Goal: Task Accomplishment & Management: Manage account settings

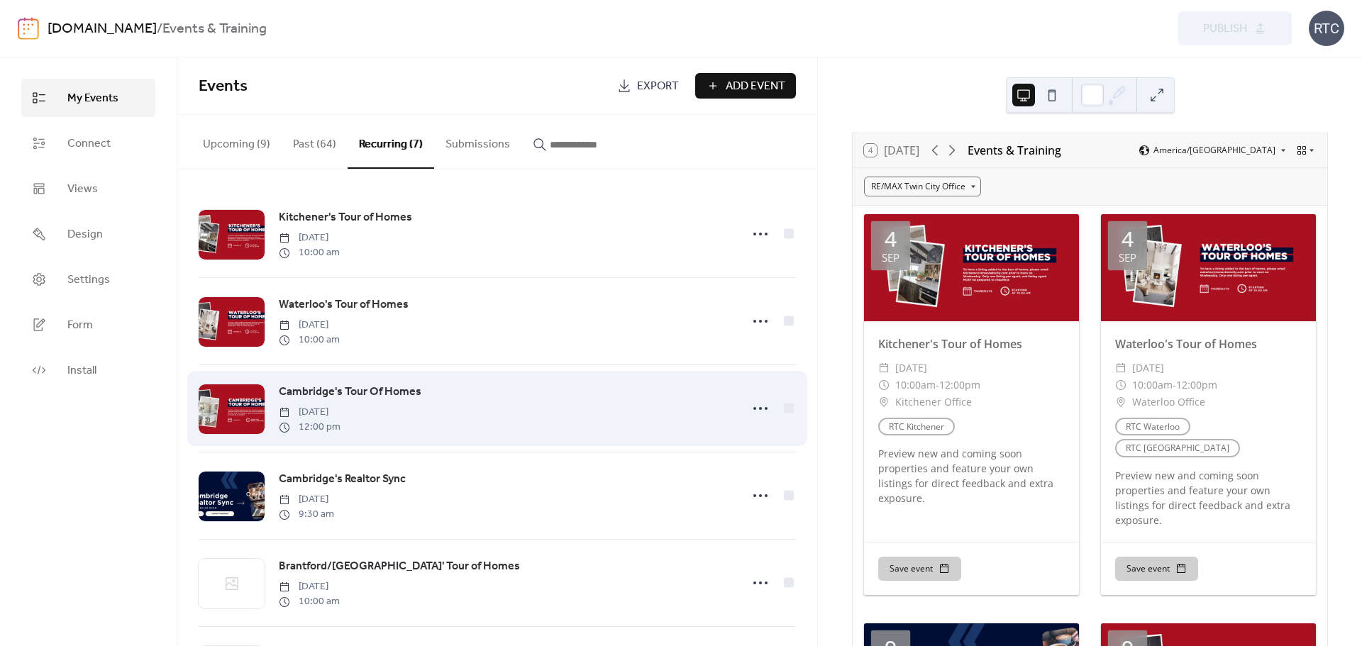
scroll to position [181, 0]
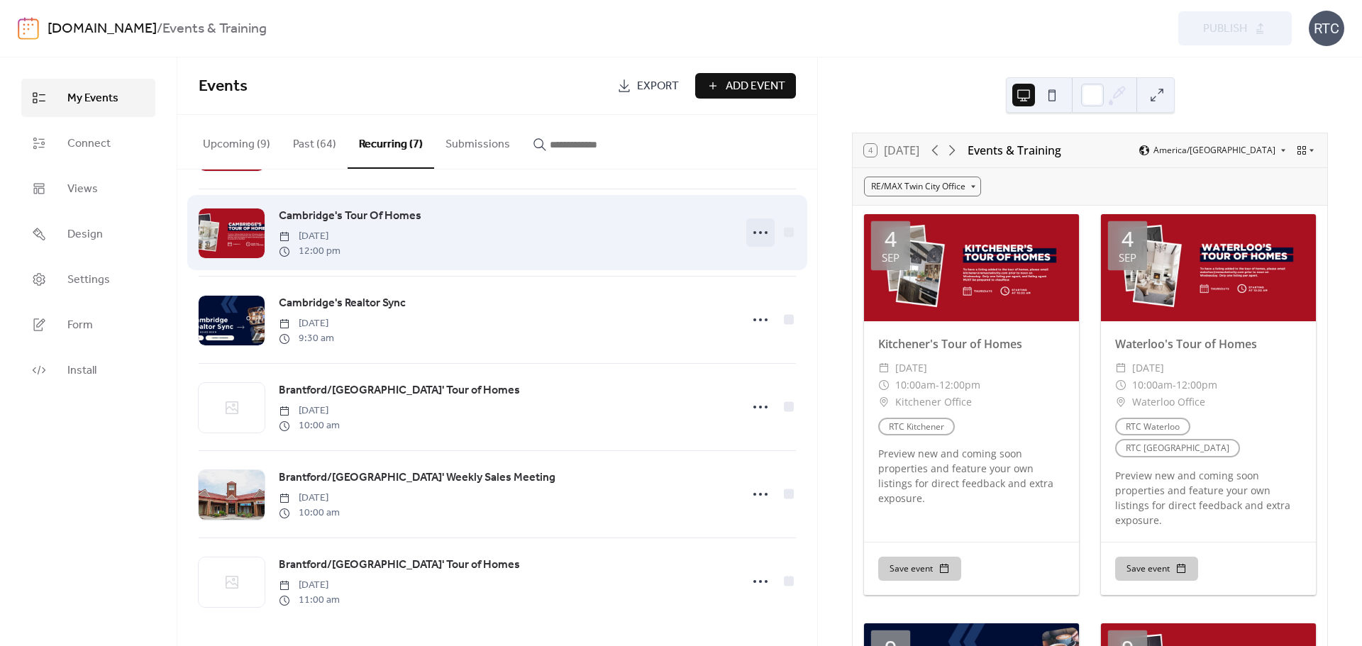
click at [754, 226] on icon at bounding box center [760, 232] width 23 height 23
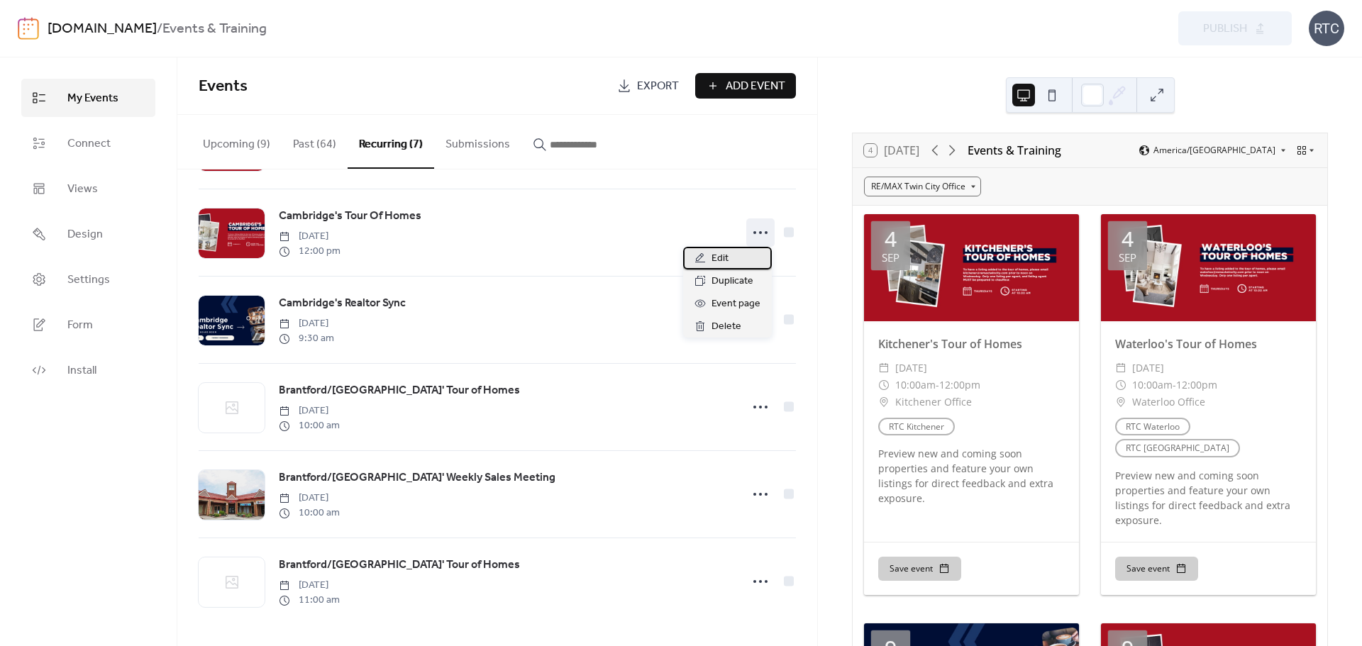
click at [732, 260] on div "Edit" at bounding box center [727, 258] width 89 height 23
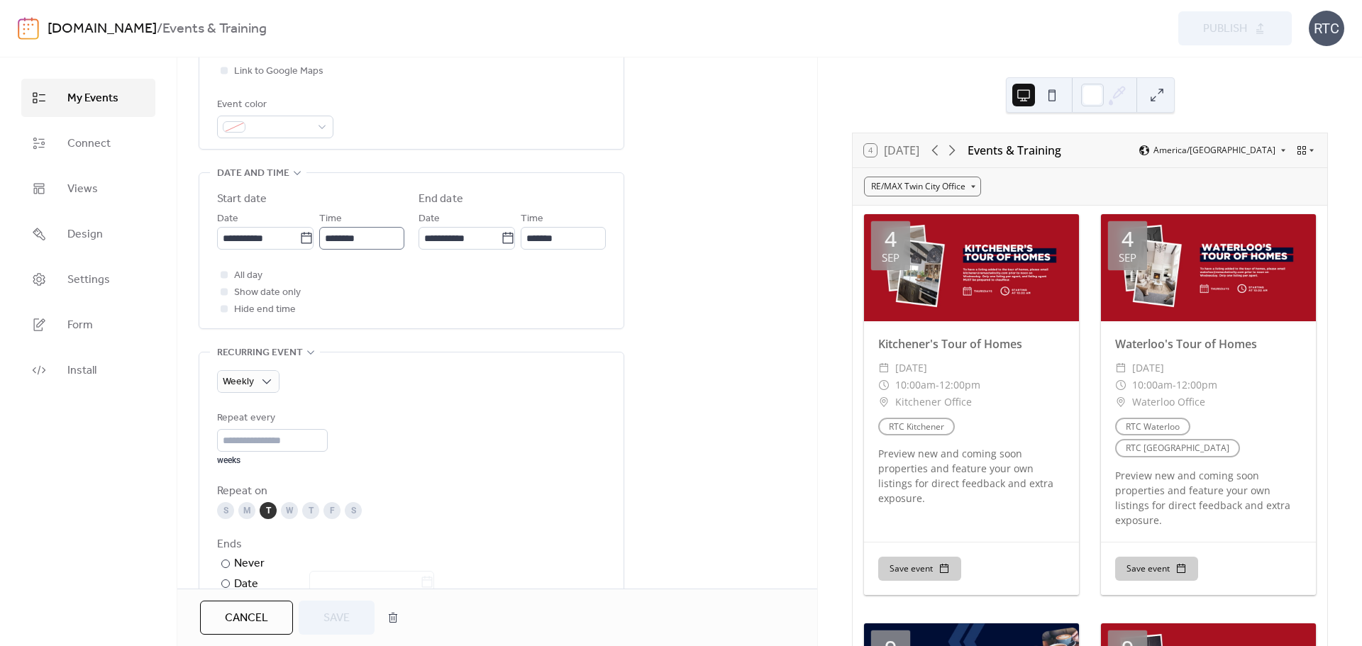
scroll to position [378, 0]
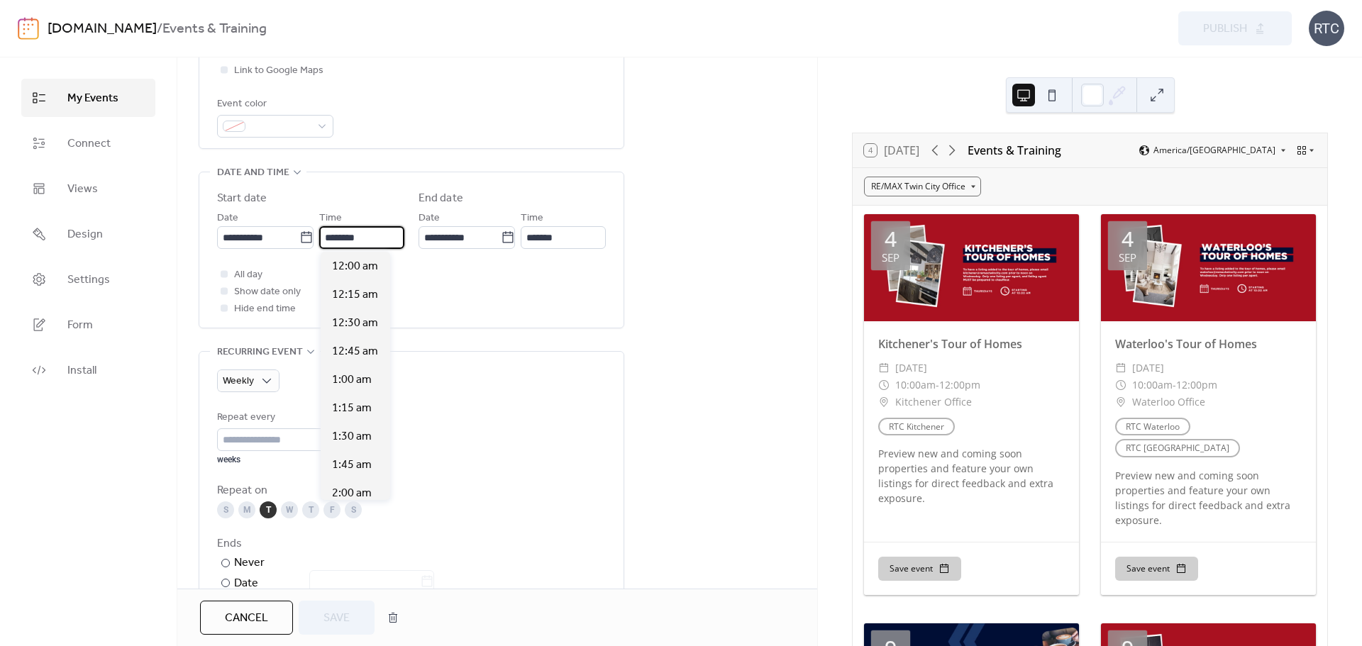
click at [377, 244] on input "********" at bounding box center [361, 237] width 85 height 23
click at [358, 283] on span "10:30 am" at bounding box center [355, 283] width 46 height 17
type input "********"
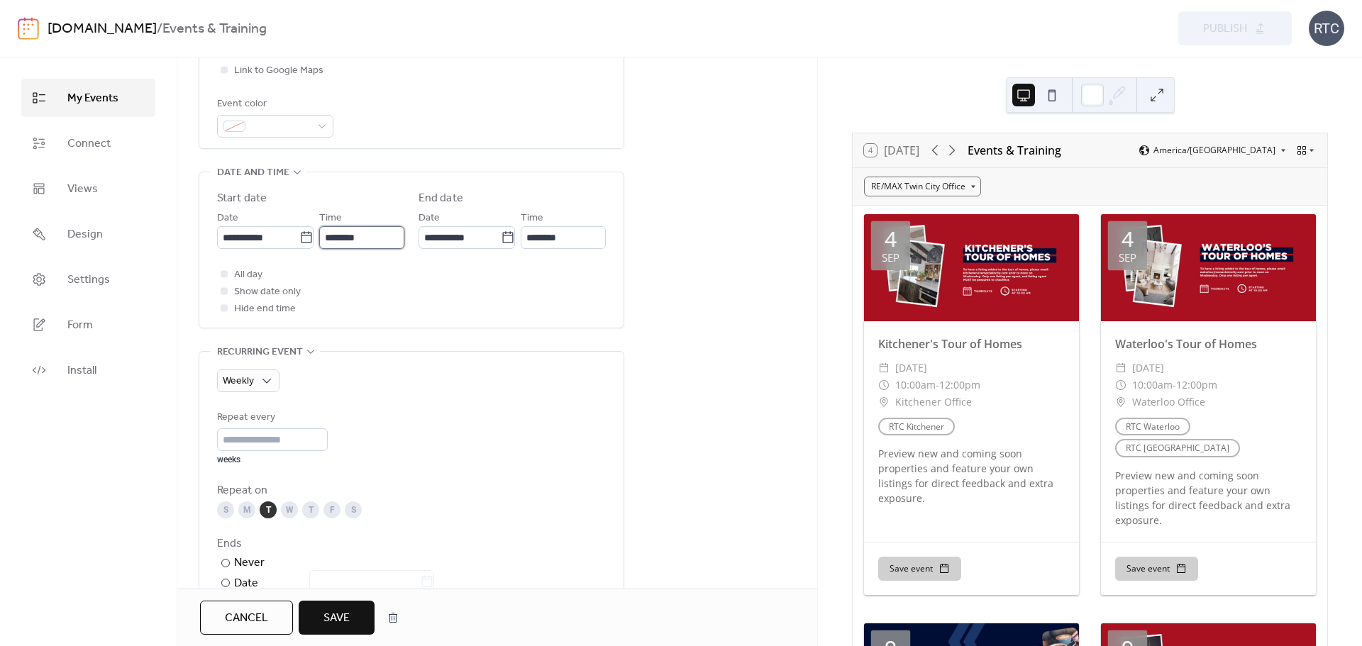
click at [366, 238] on input "********" at bounding box center [361, 237] width 85 height 23
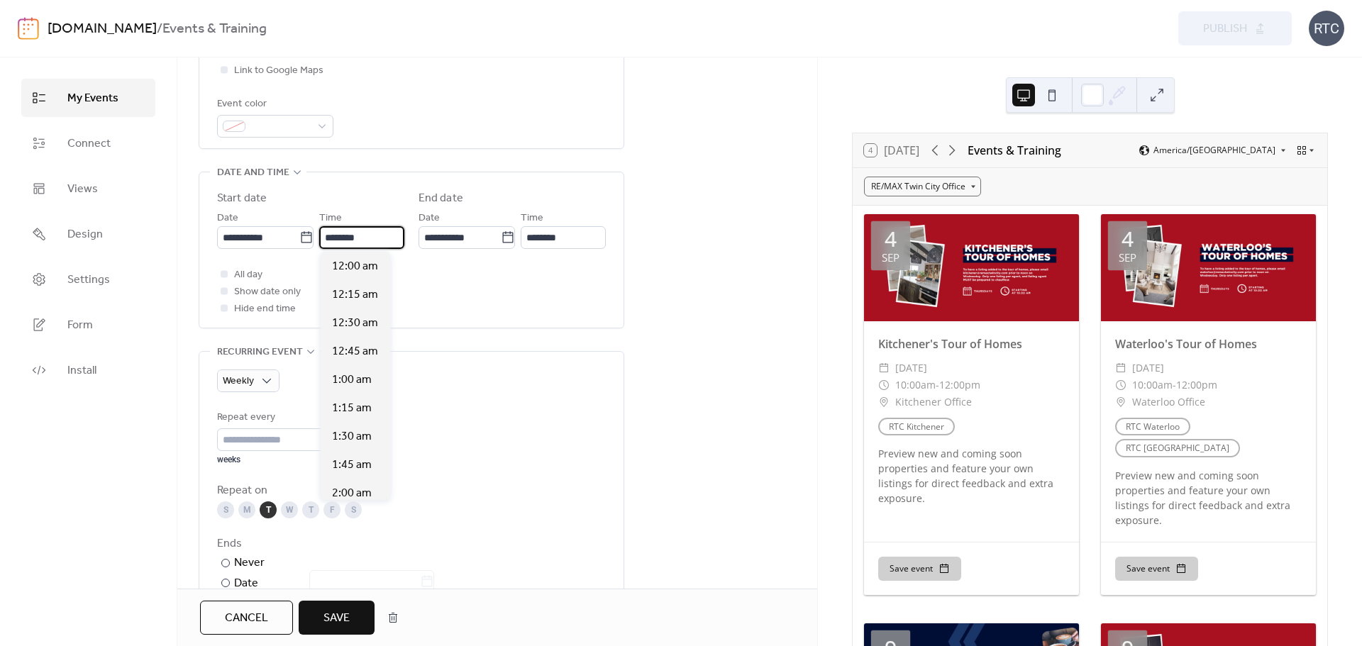
scroll to position [1192, 0]
click at [354, 266] on span "10:30 am" at bounding box center [355, 266] width 46 height 17
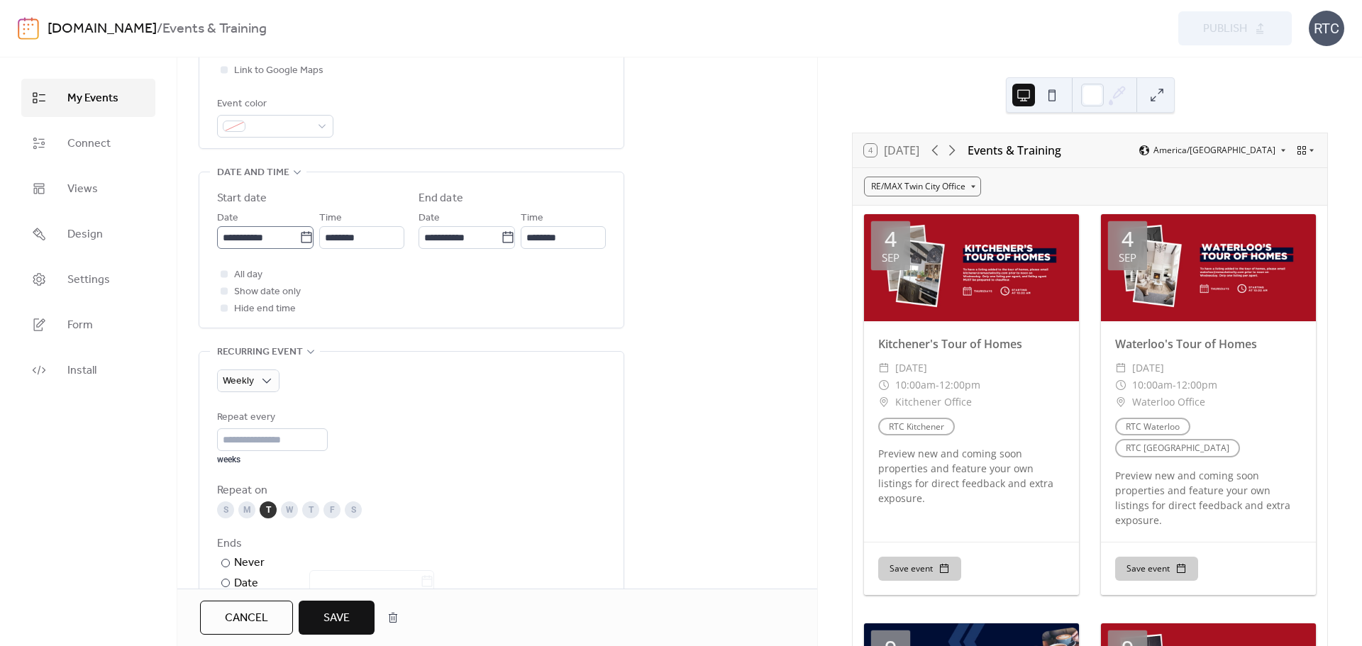
click at [299, 241] on icon at bounding box center [306, 238] width 14 height 14
click at [298, 241] on input "**********" at bounding box center [258, 237] width 82 height 23
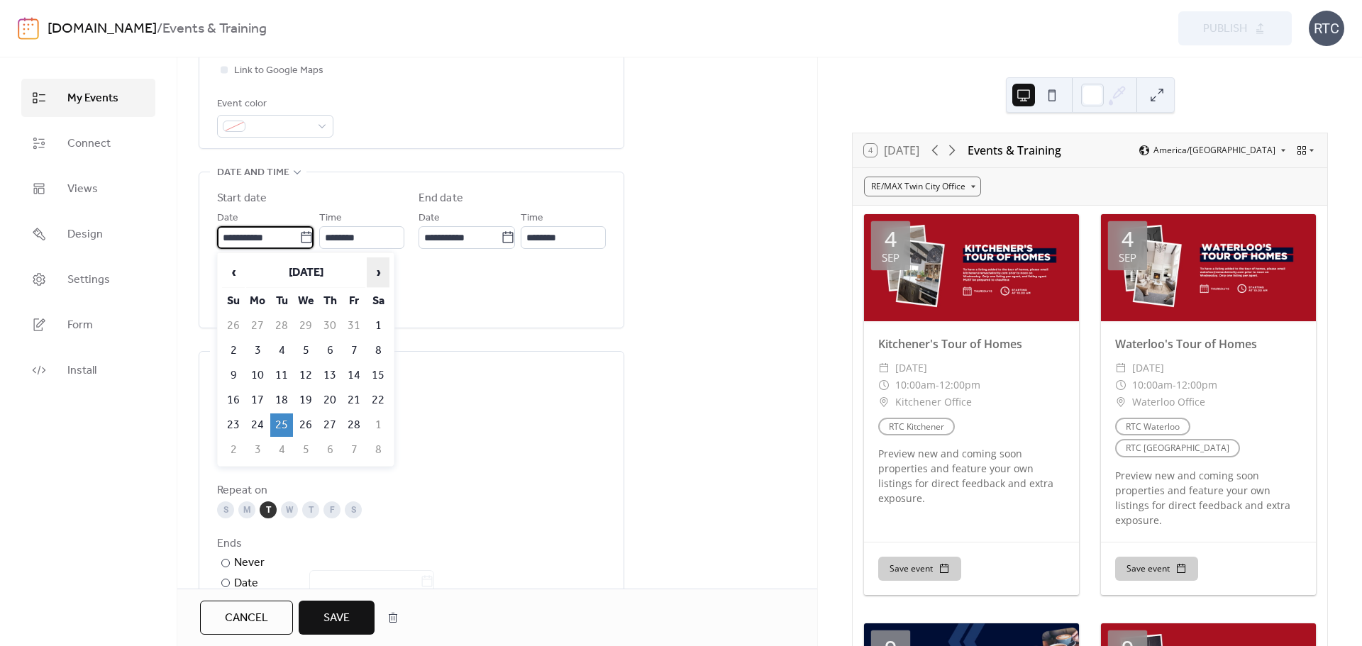
click at [377, 268] on span "›" at bounding box center [378, 272] width 21 height 28
click at [374, 268] on span "›" at bounding box center [378, 272] width 21 height 28
click at [375, 269] on span "›" at bounding box center [378, 272] width 21 height 28
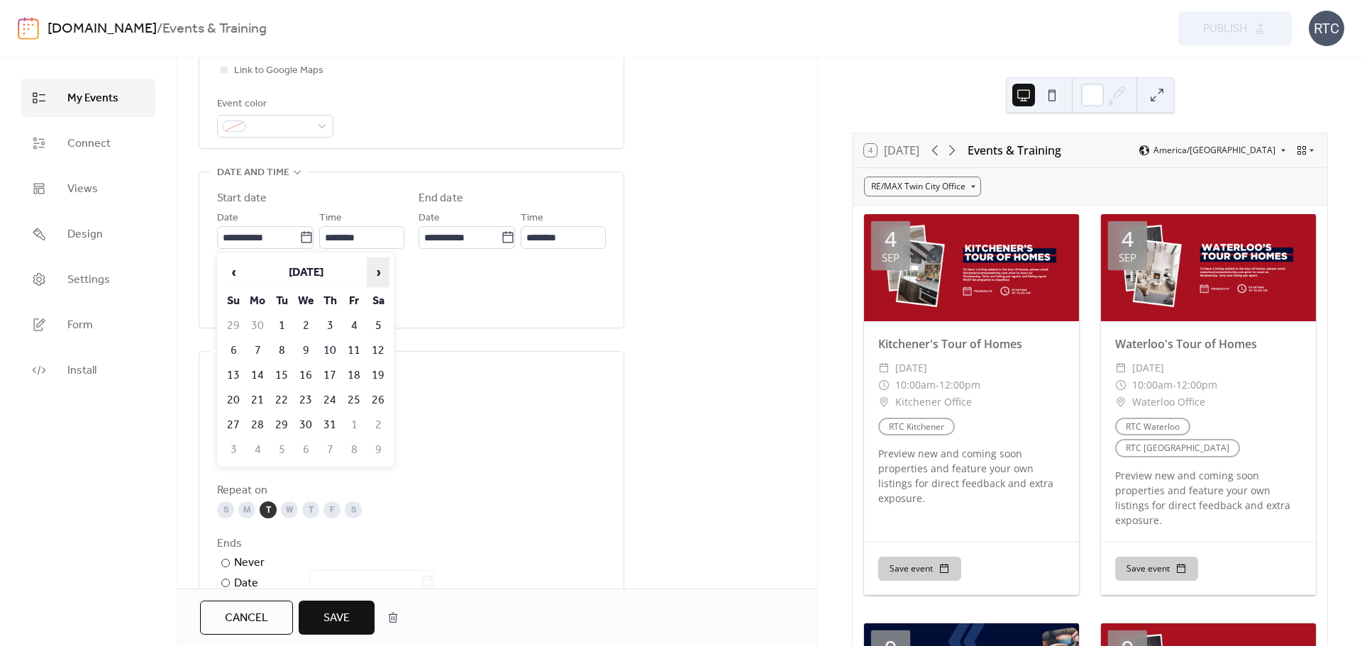
click at [376, 269] on span "›" at bounding box center [378, 272] width 21 height 28
click at [380, 268] on span "›" at bounding box center [378, 272] width 21 height 28
click at [275, 326] on td "2" at bounding box center [281, 325] width 23 height 23
type input "**********"
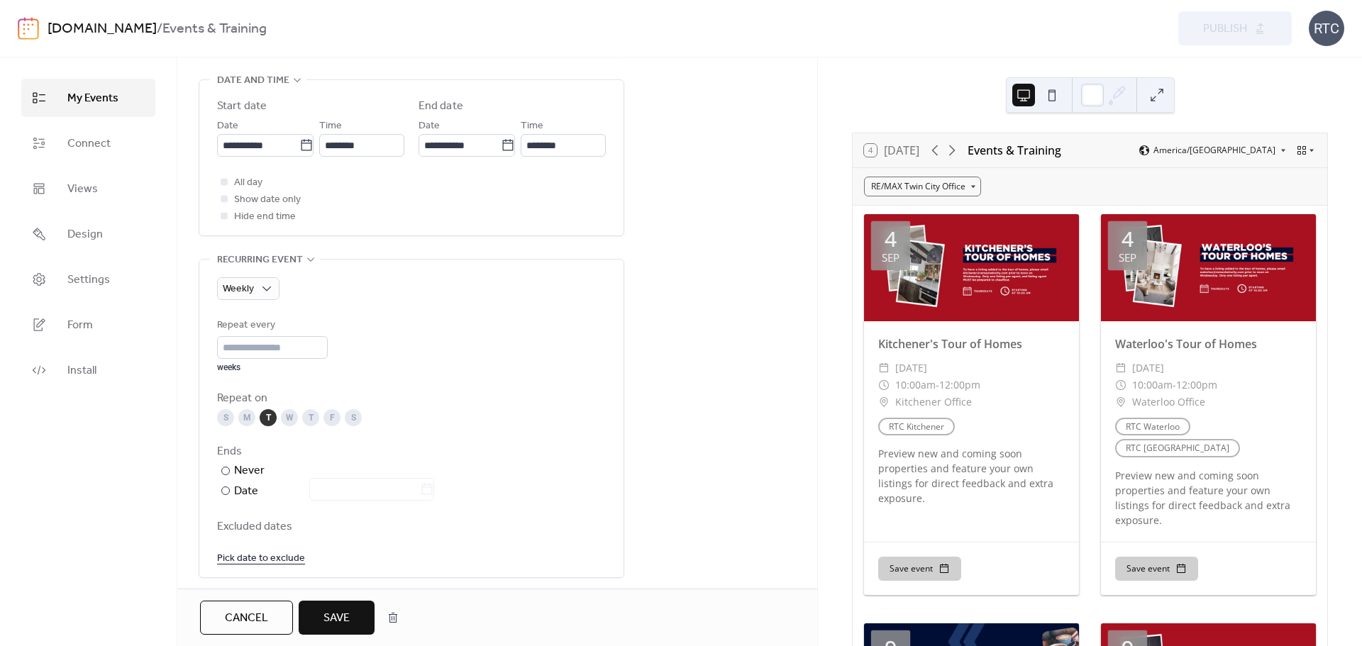
scroll to position [470, 0]
click at [548, 150] on input "********" at bounding box center [563, 144] width 85 height 23
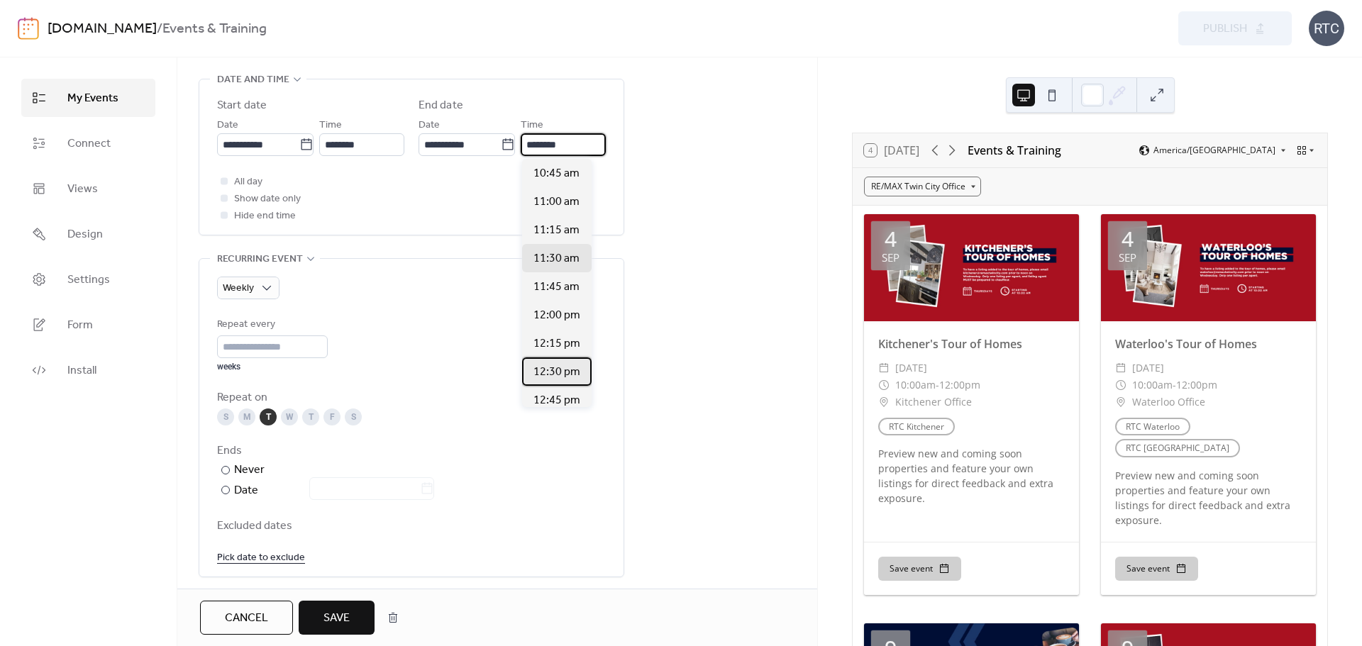
click at [543, 367] on span "12:30 pm" at bounding box center [557, 372] width 47 height 17
type input "********"
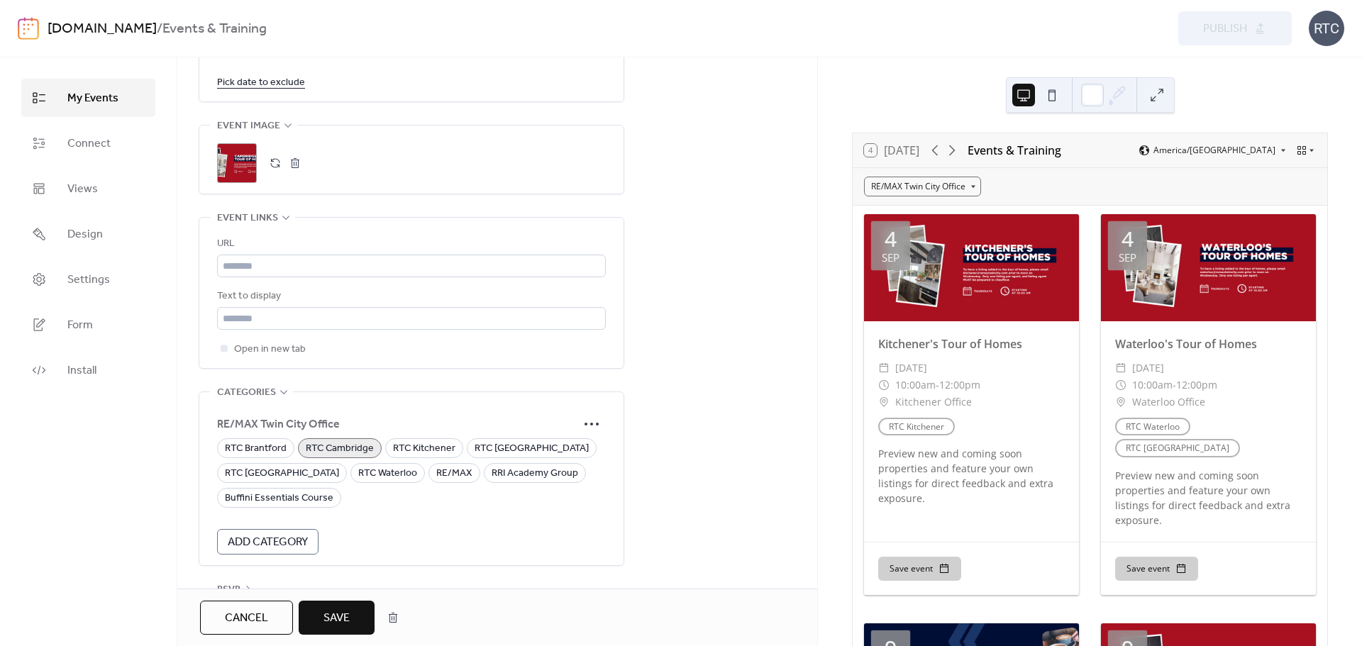
scroll to position [996, 0]
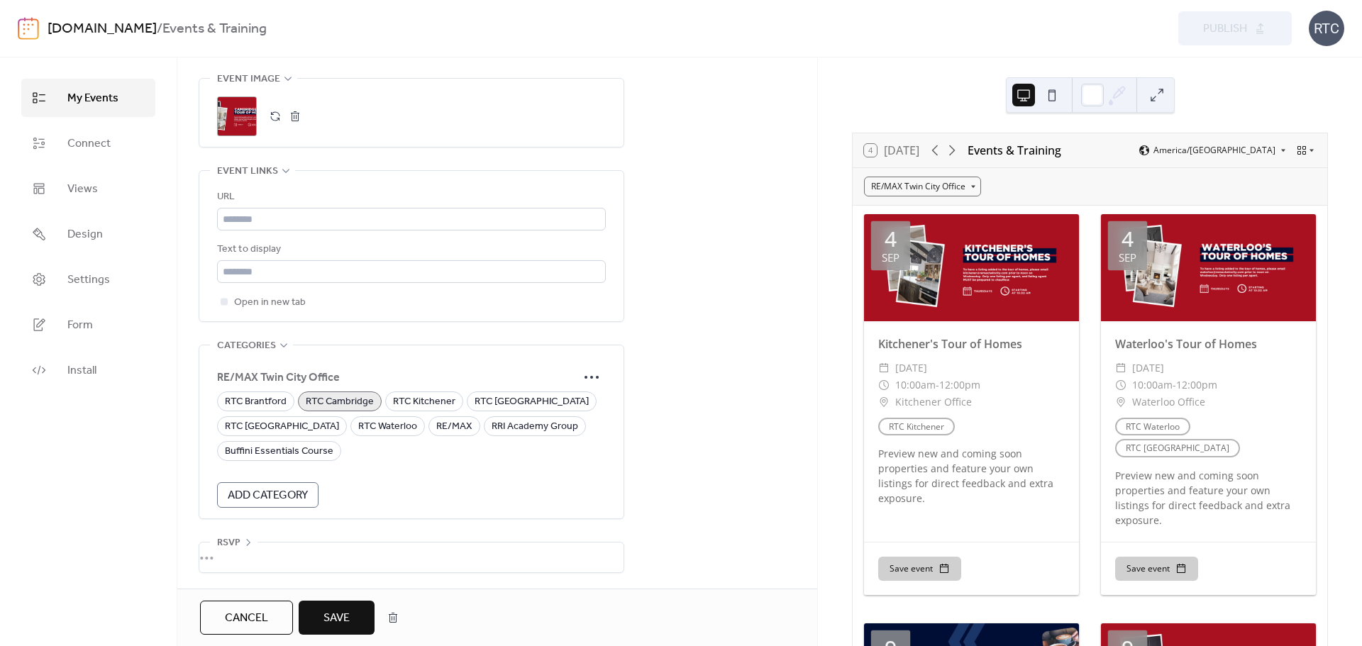
click at [328, 616] on span "Save" at bounding box center [337, 618] width 26 height 17
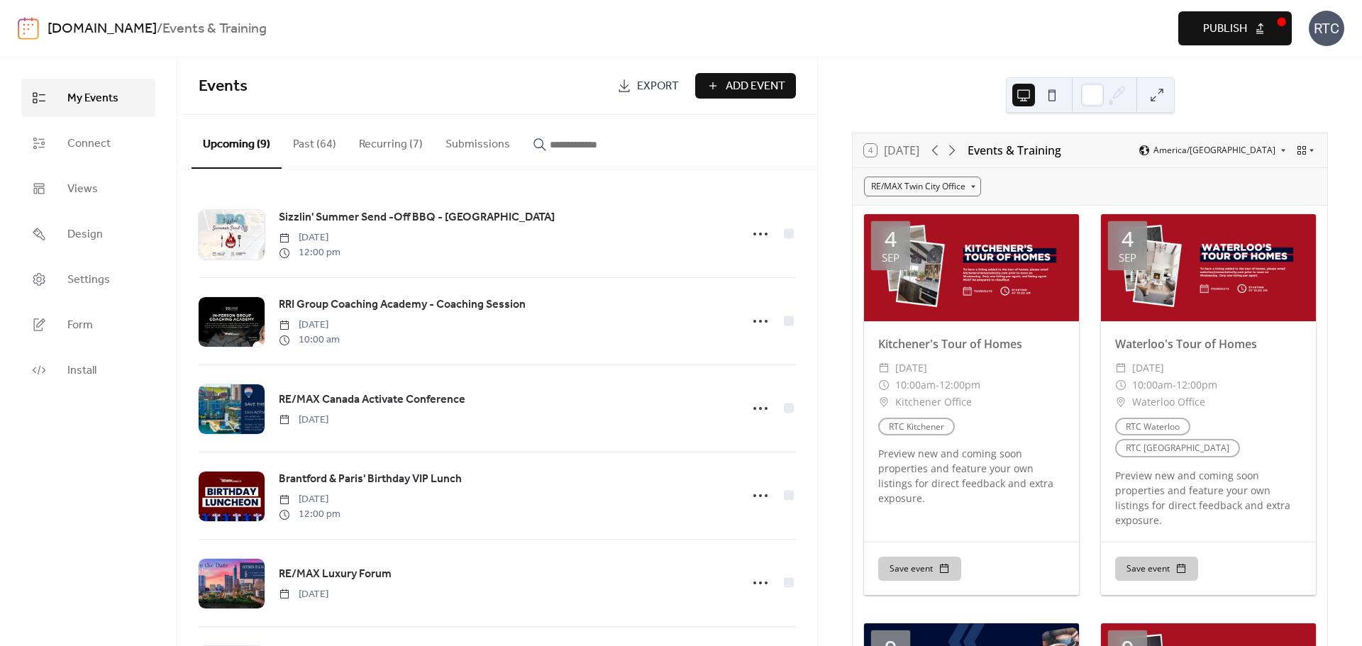
click at [382, 145] on button "Recurring (7)" at bounding box center [391, 141] width 87 height 53
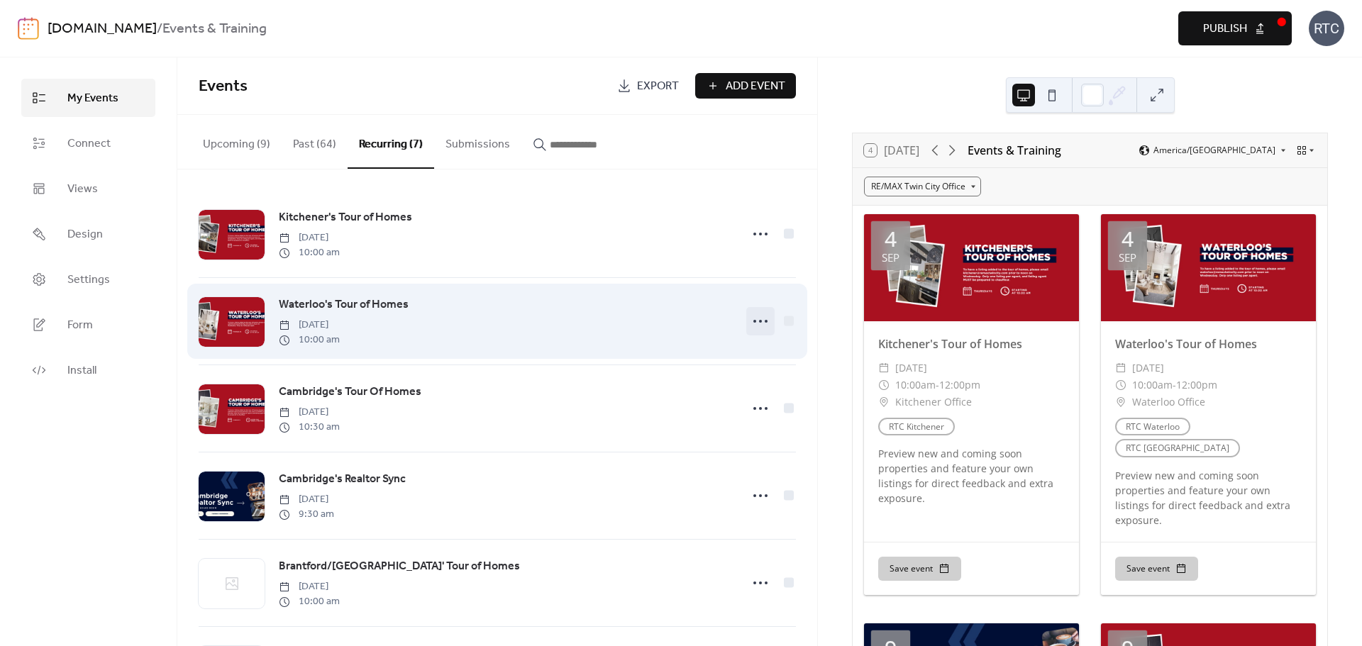
click at [749, 319] on icon at bounding box center [760, 321] width 23 height 23
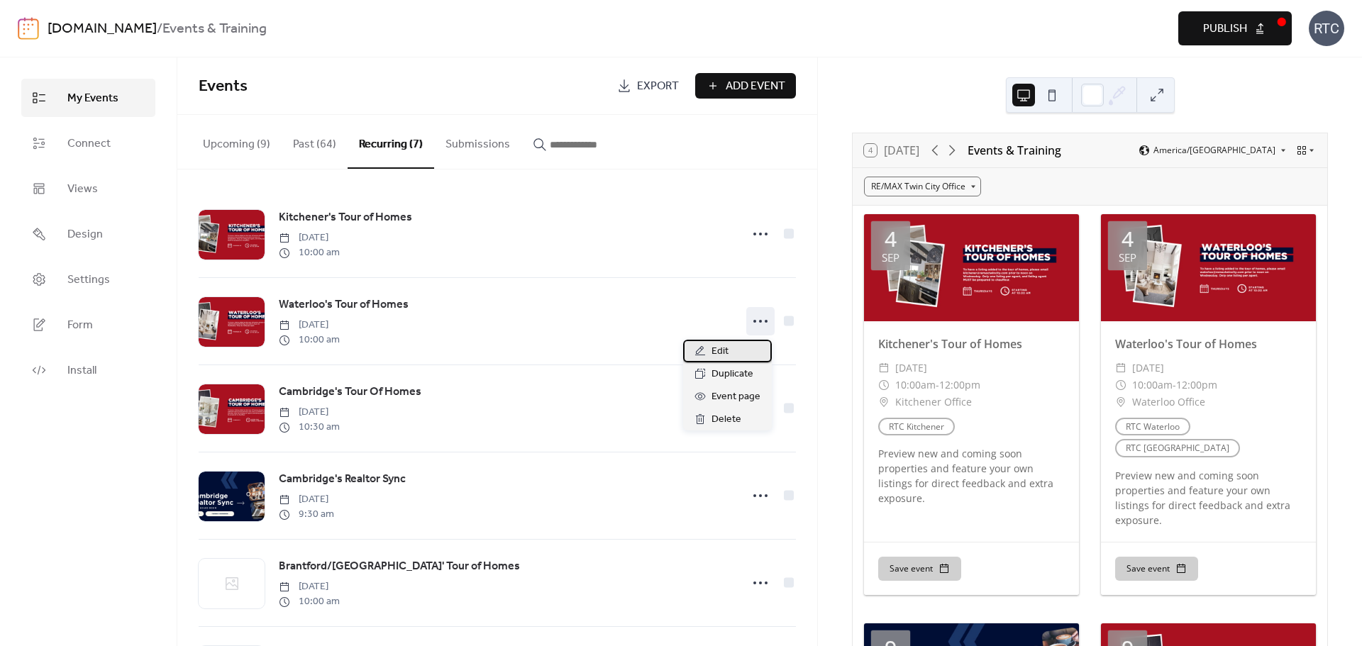
click at [737, 342] on div "Edit" at bounding box center [727, 351] width 89 height 23
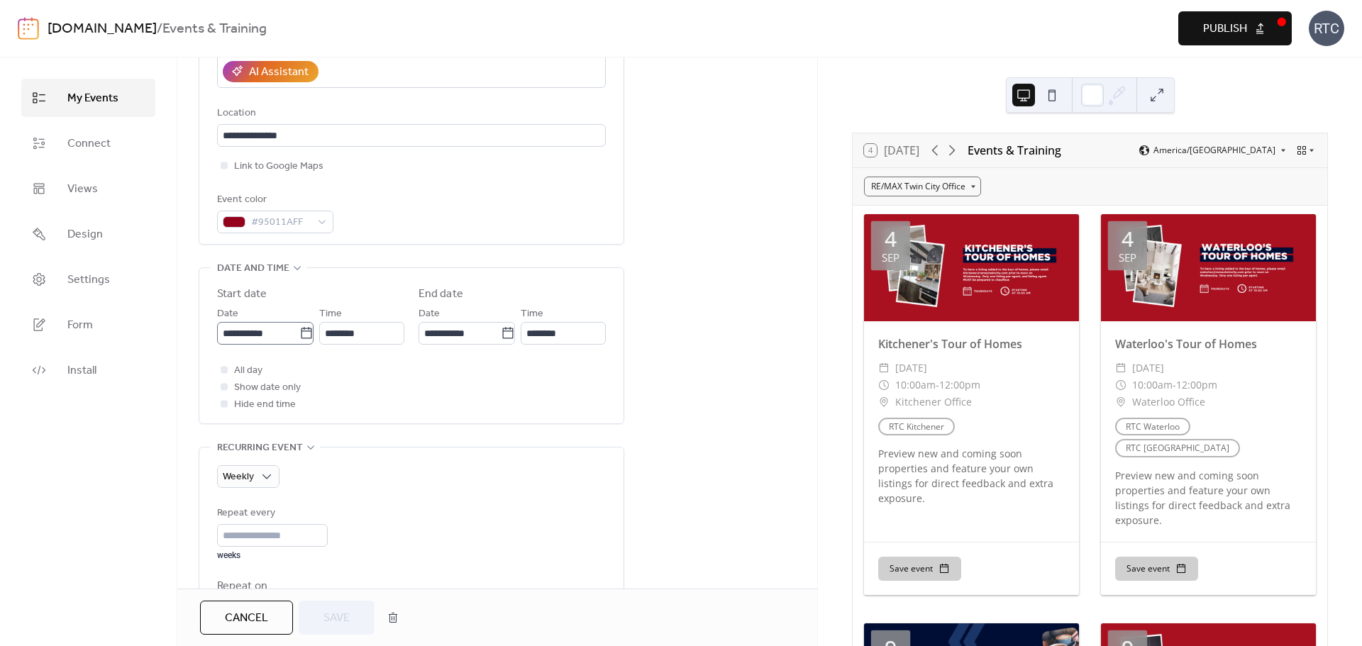
scroll to position [282, 0]
click at [308, 330] on icon at bounding box center [306, 333] width 14 height 14
click at [299, 330] on input "**********" at bounding box center [258, 332] width 82 height 23
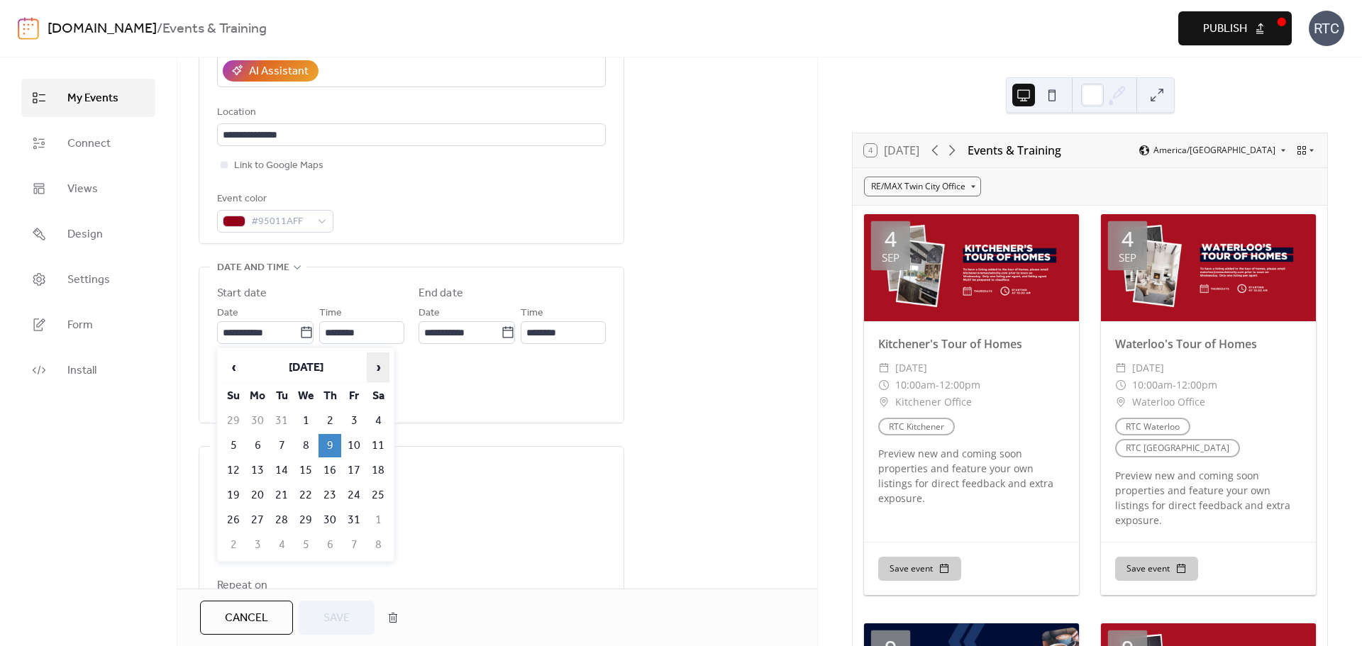
click at [378, 360] on span "›" at bounding box center [378, 367] width 21 height 28
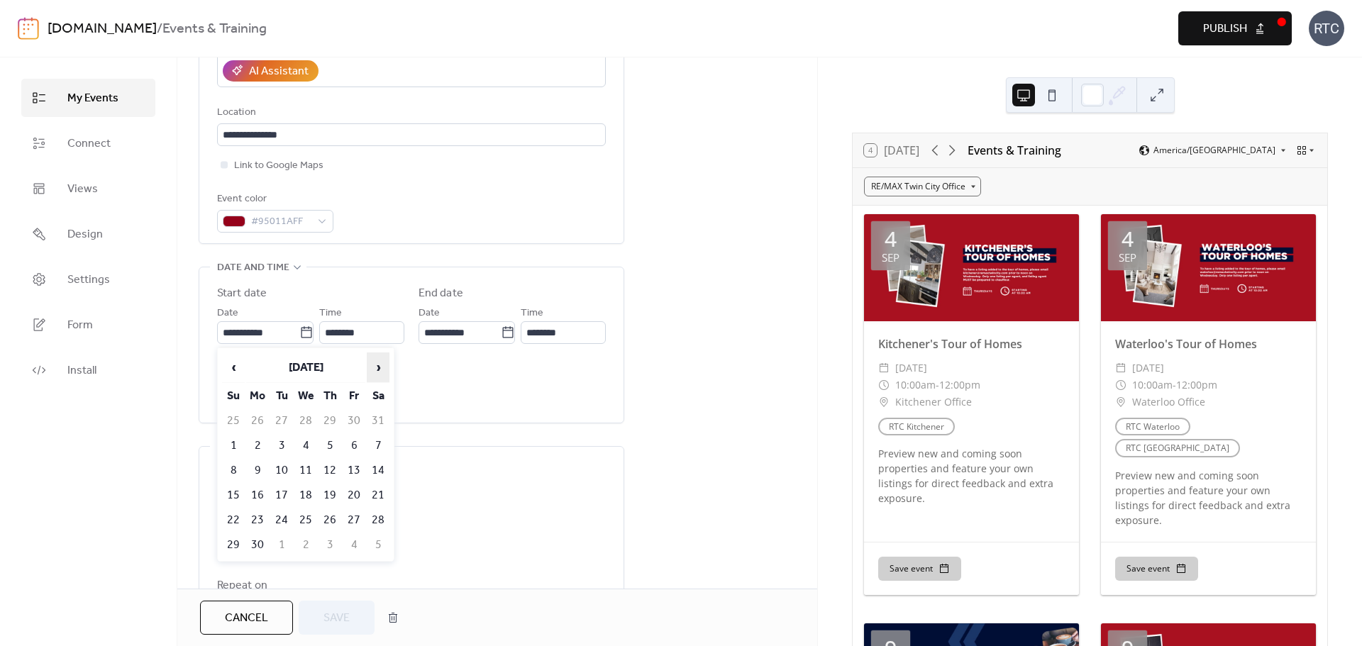
click at [378, 360] on span "›" at bounding box center [378, 367] width 21 height 28
click at [282, 441] on td "9" at bounding box center [281, 445] width 23 height 23
type input "**********"
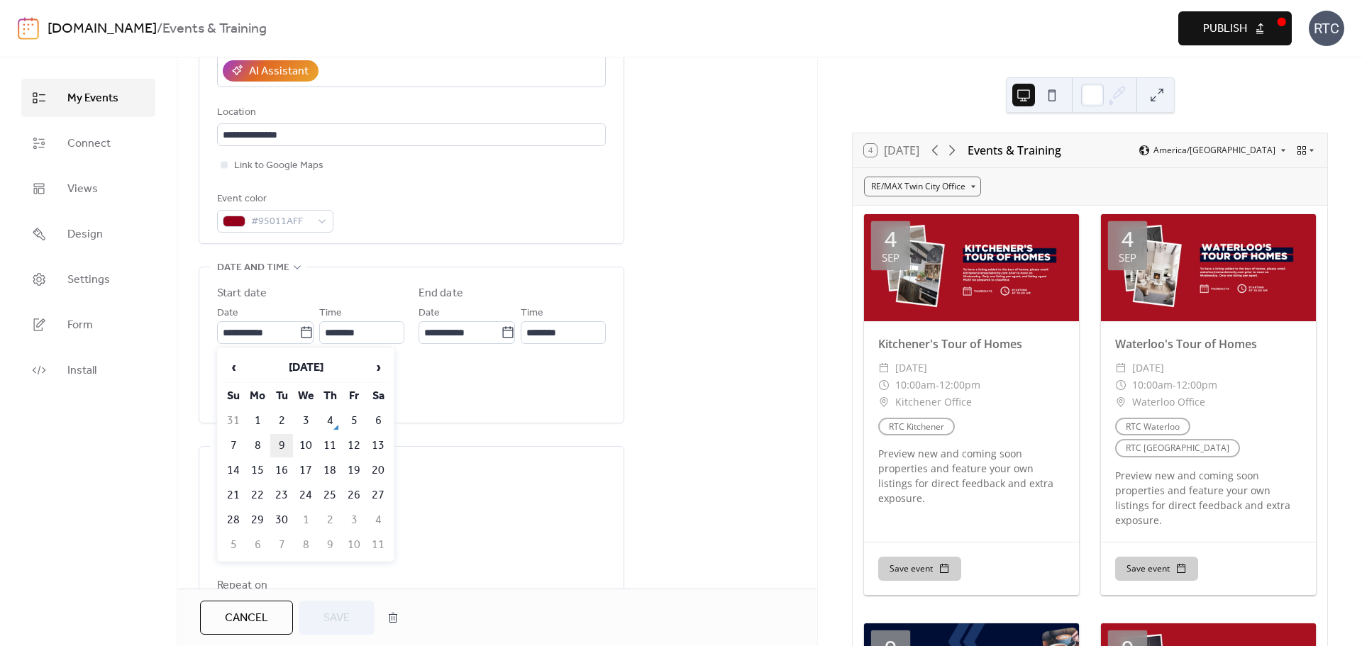
type input "**********"
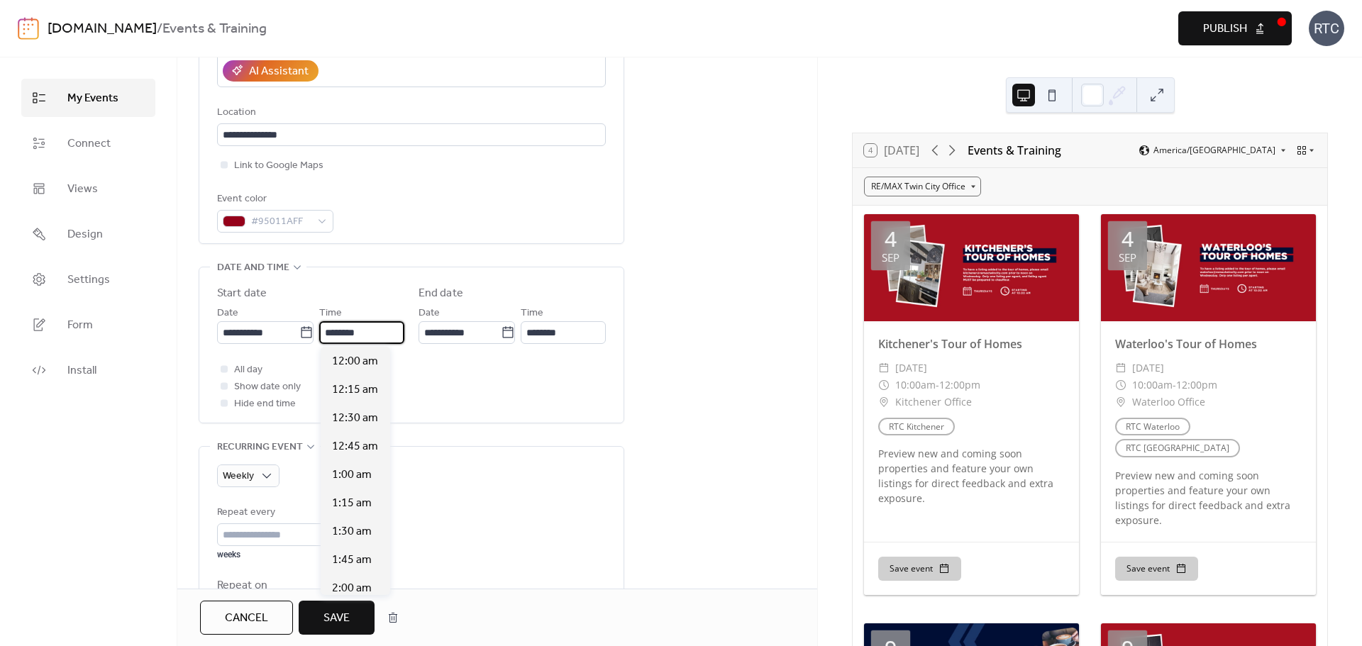
click at [388, 337] on input "********" at bounding box center [361, 332] width 85 height 23
click at [488, 375] on div "All day Show date only Hide end time" at bounding box center [411, 386] width 389 height 51
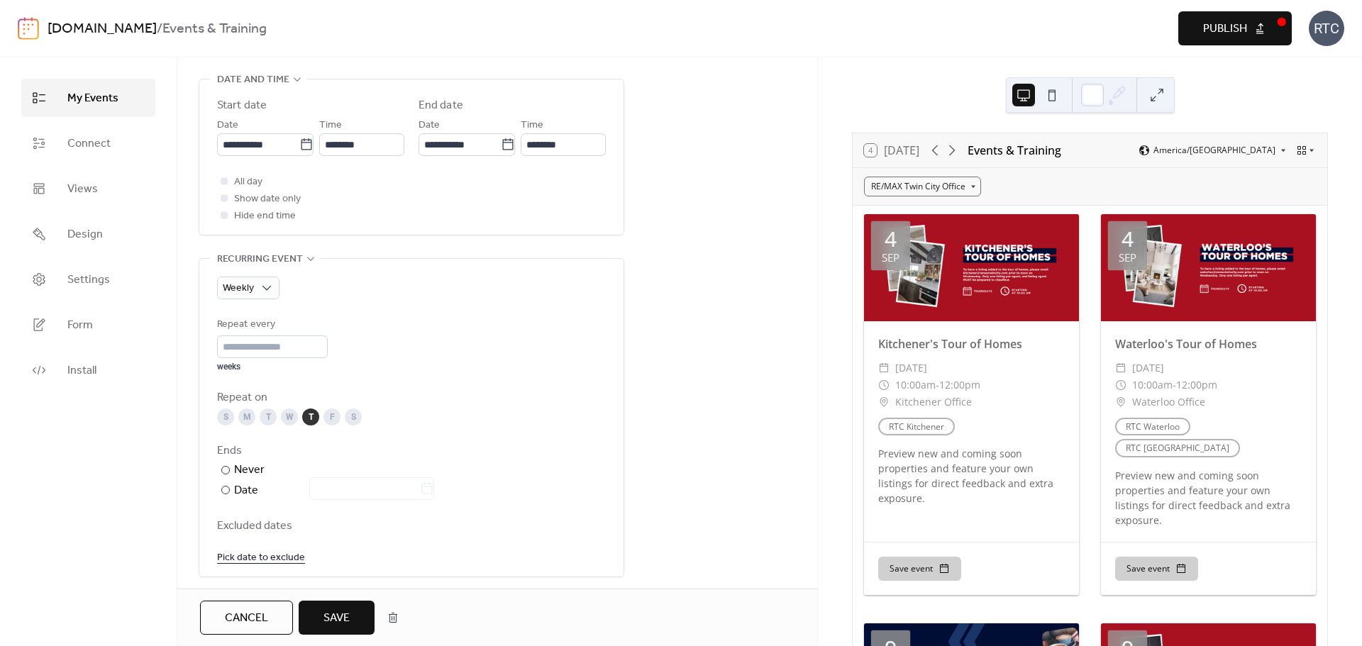
scroll to position [471, 0]
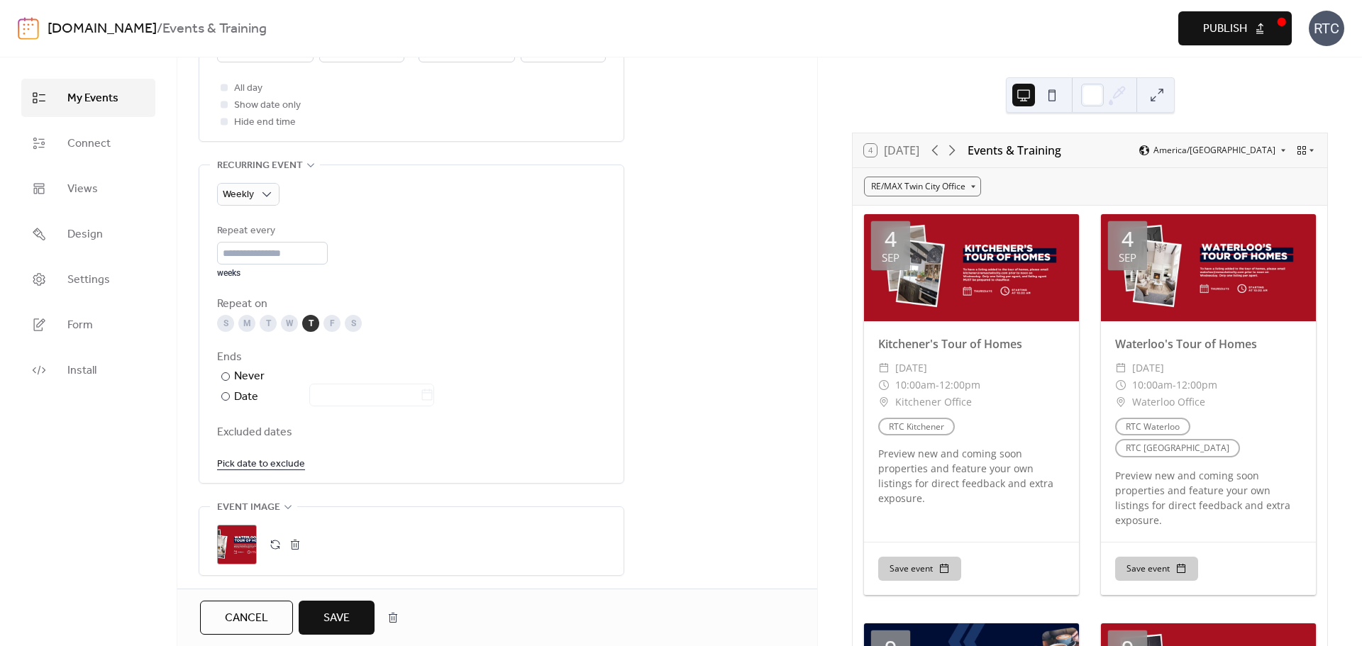
click at [263, 328] on div "T" at bounding box center [268, 323] width 17 height 17
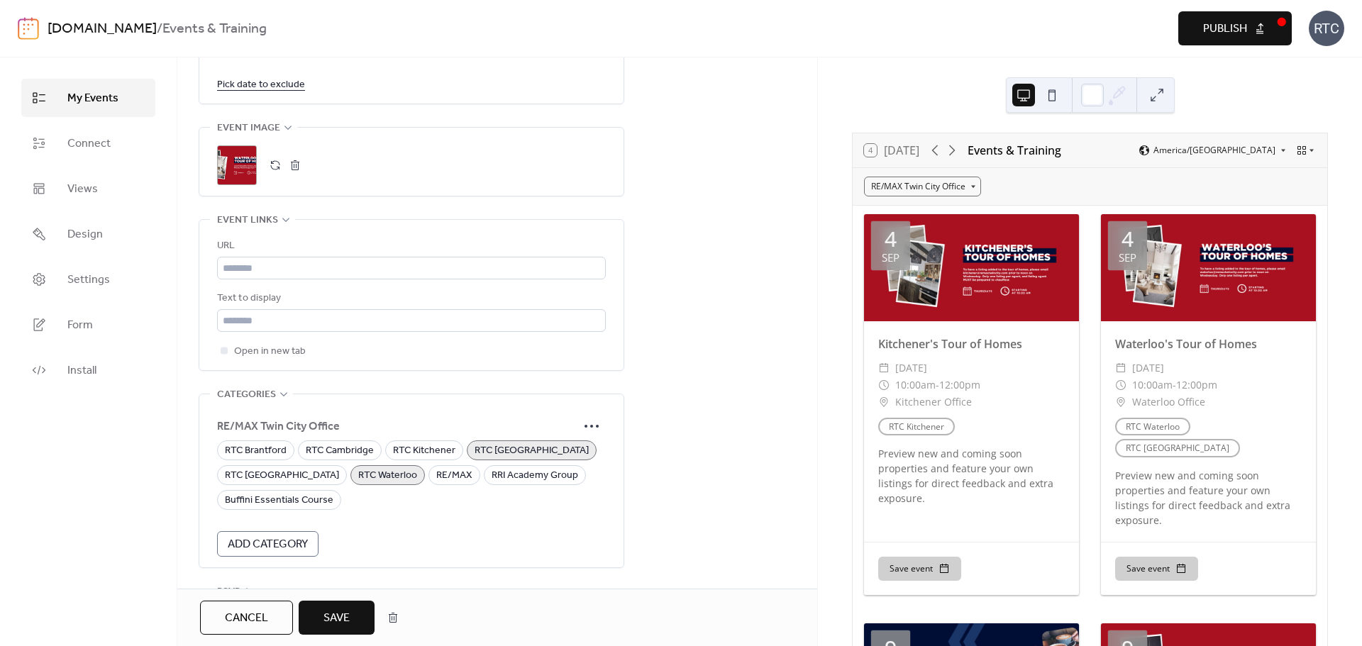
scroll to position [944, 0]
click at [355, 620] on button "Save" at bounding box center [337, 618] width 76 height 34
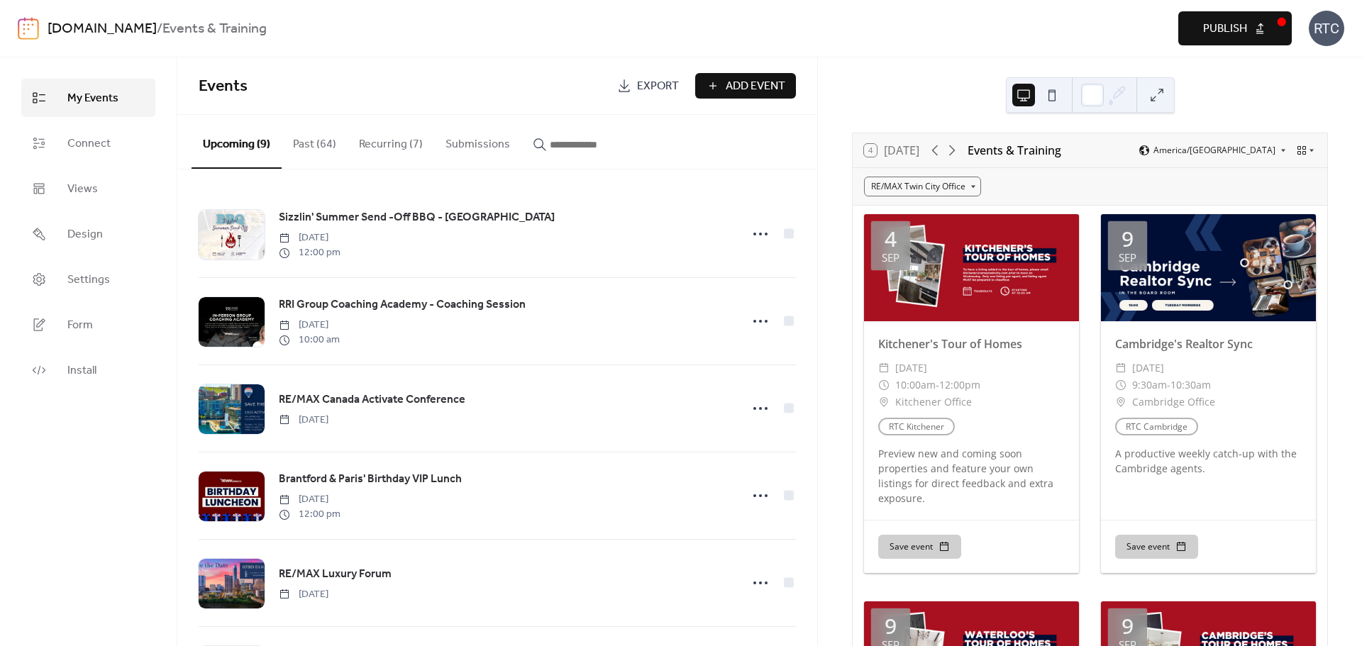
click at [402, 137] on button "Recurring (7)" at bounding box center [391, 141] width 87 height 53
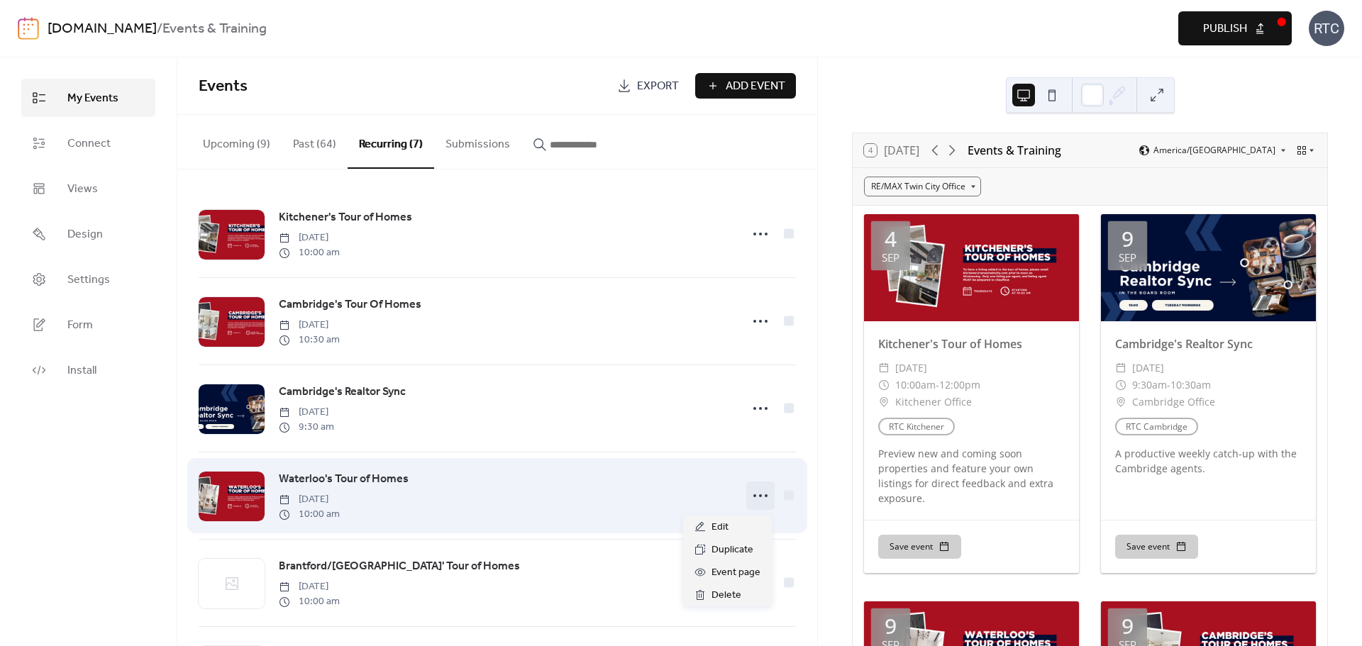
click at [756, 502] on icon at bounding box center [760, 496] width 23 height 23
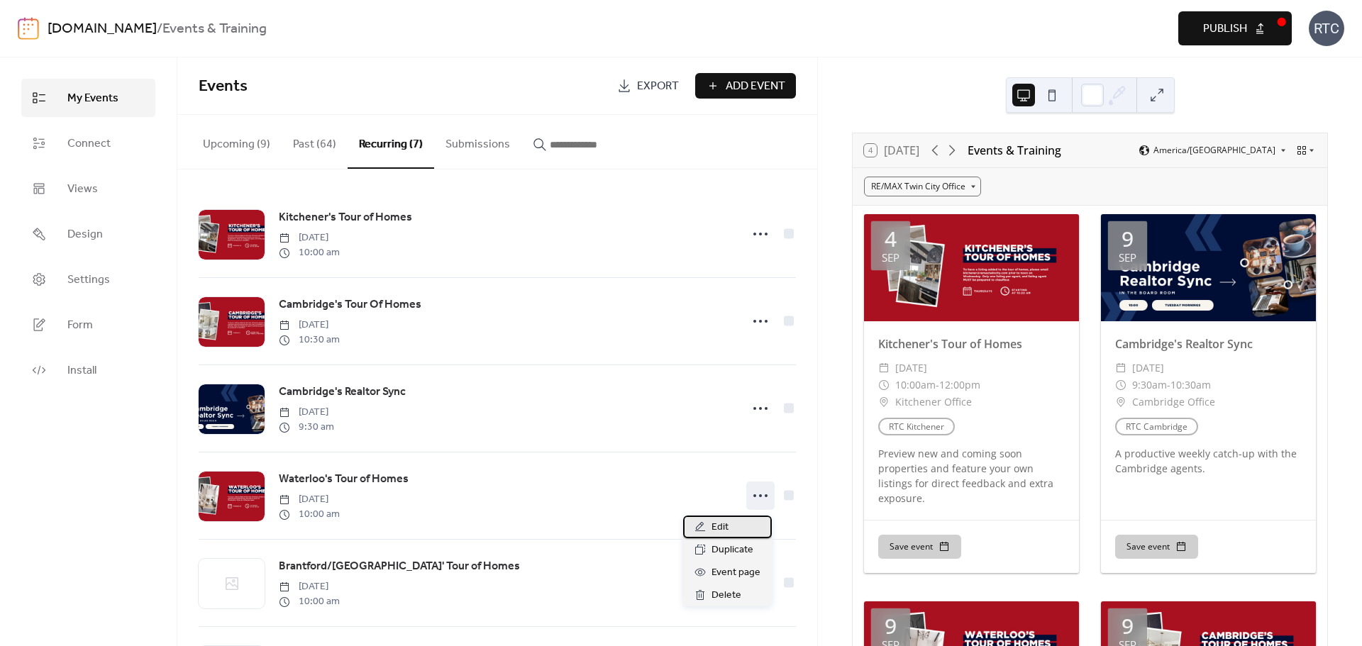
click at [742, 530] on div "Edit" at bounding box center [727, 527] width 89 height 23
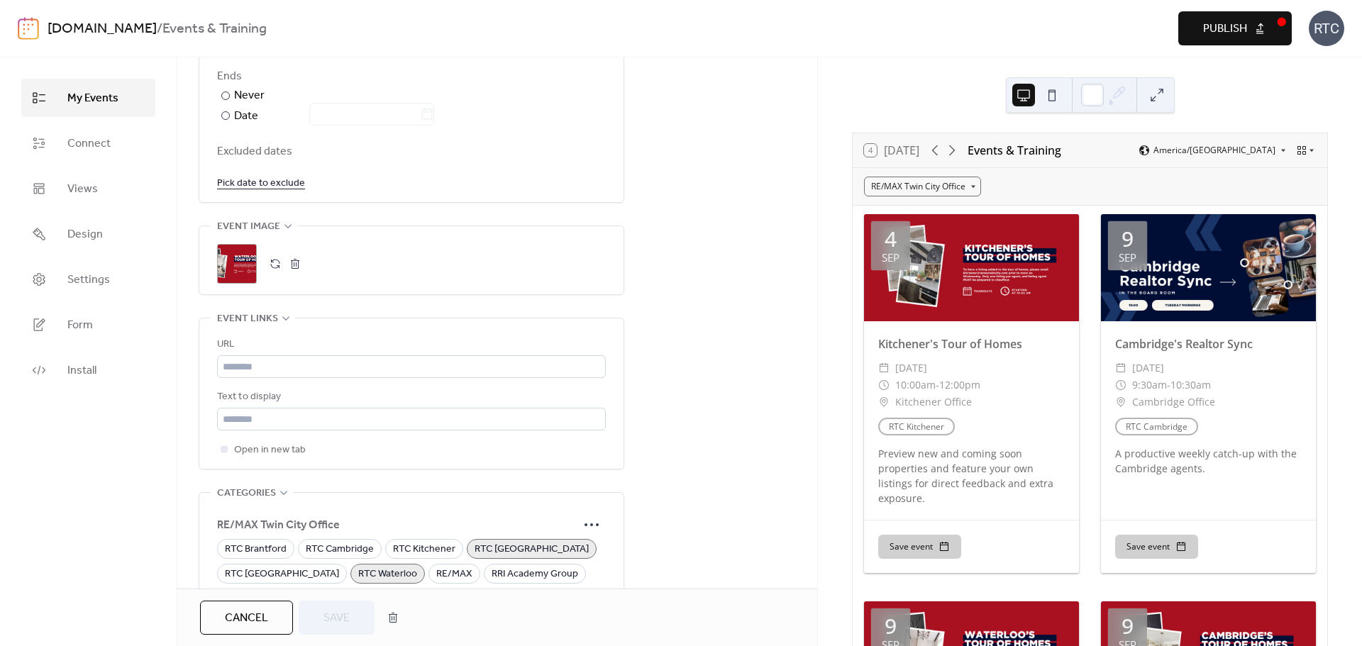
scroll to position [851, 0]
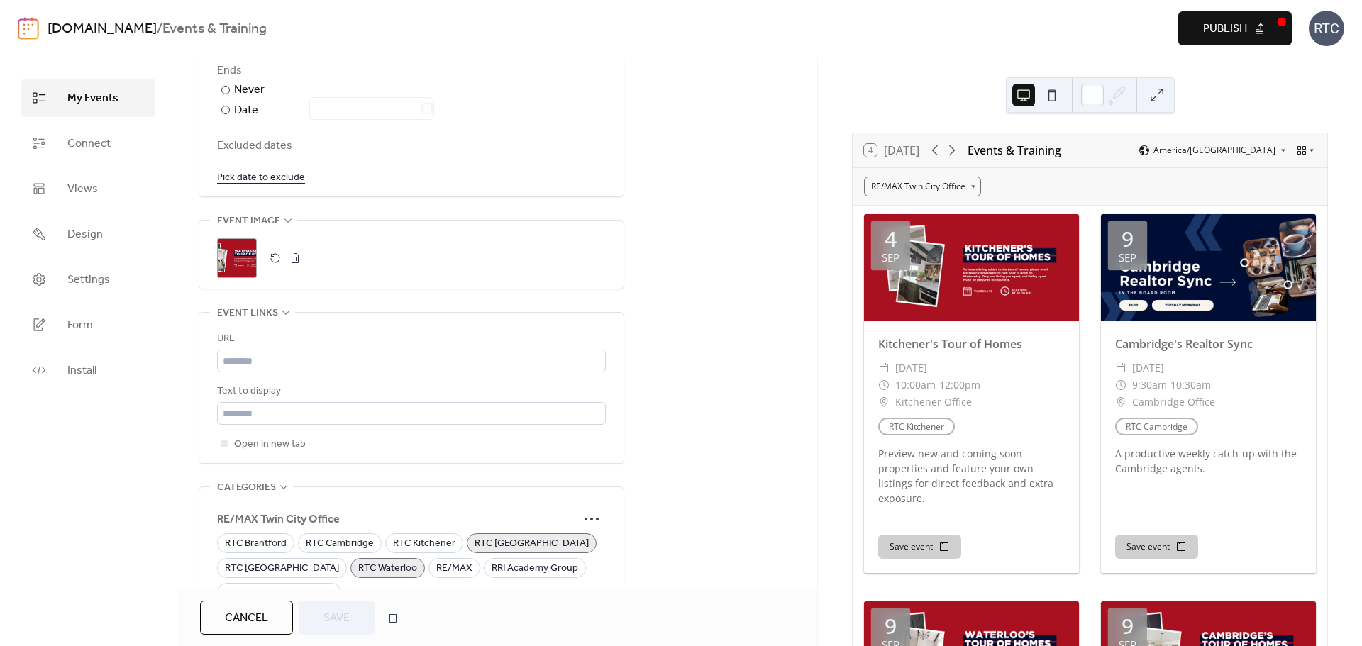
click at [296, 262] on button "button" at bounding box center [295, 258] width 20 height 20
click at [336, 596] on div "Cancel Save" at bounding box center [497, 617] width 640 height 57
click at [340, 613] on span "Save" at bounding box center [337, 618] width 26 height 17
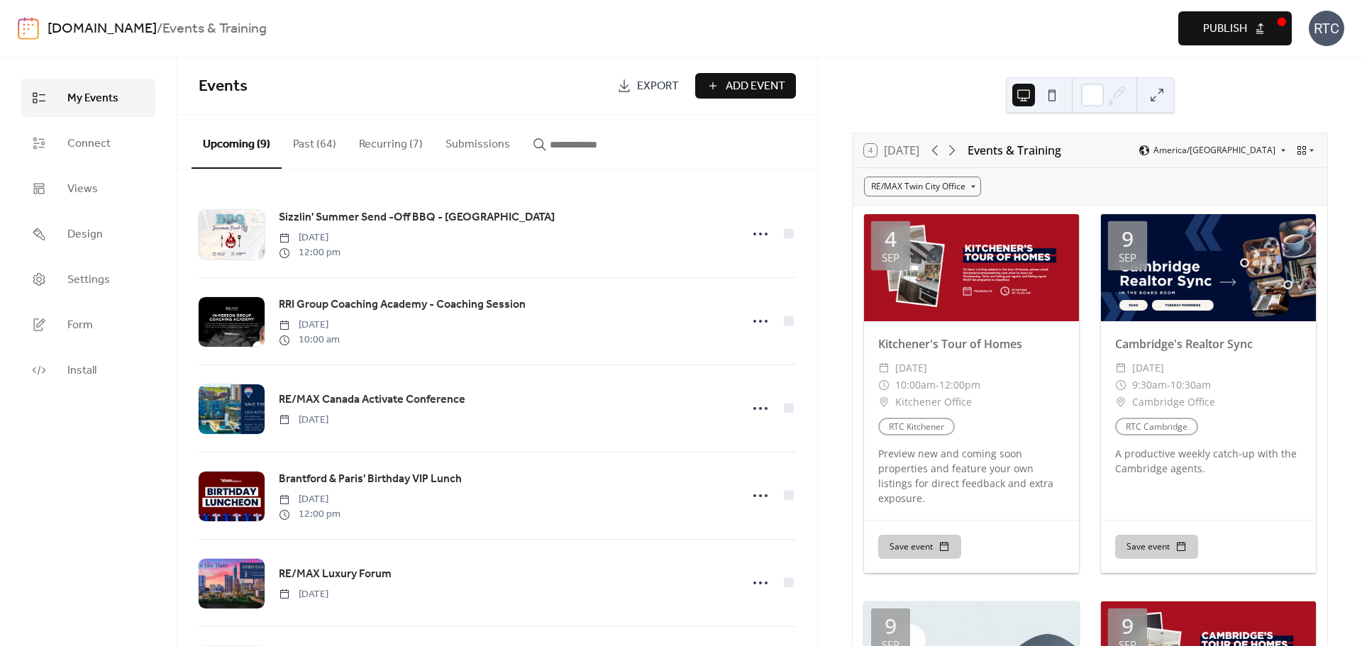
click at [391, 158] on button "Recurring (7)" at bounding box center [391, 141] width 87 height 53
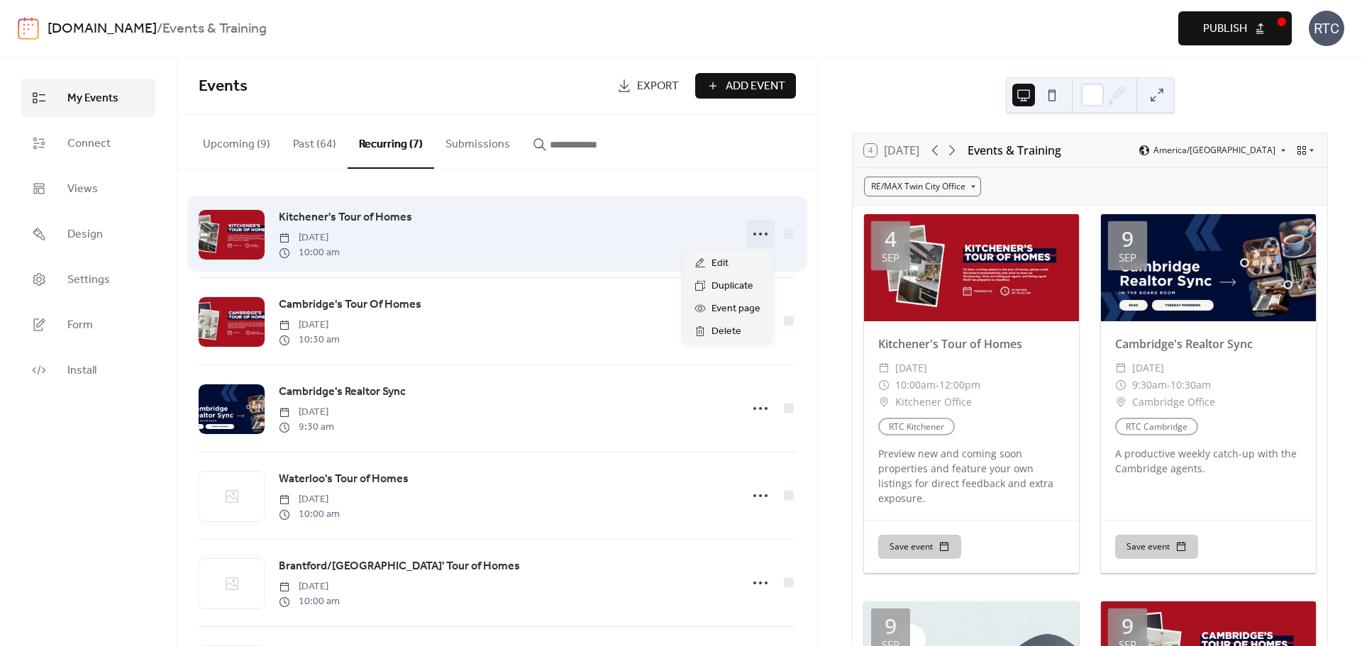
click at [756, 226] on icon at bounding box center [760, 234] width 23 height 23
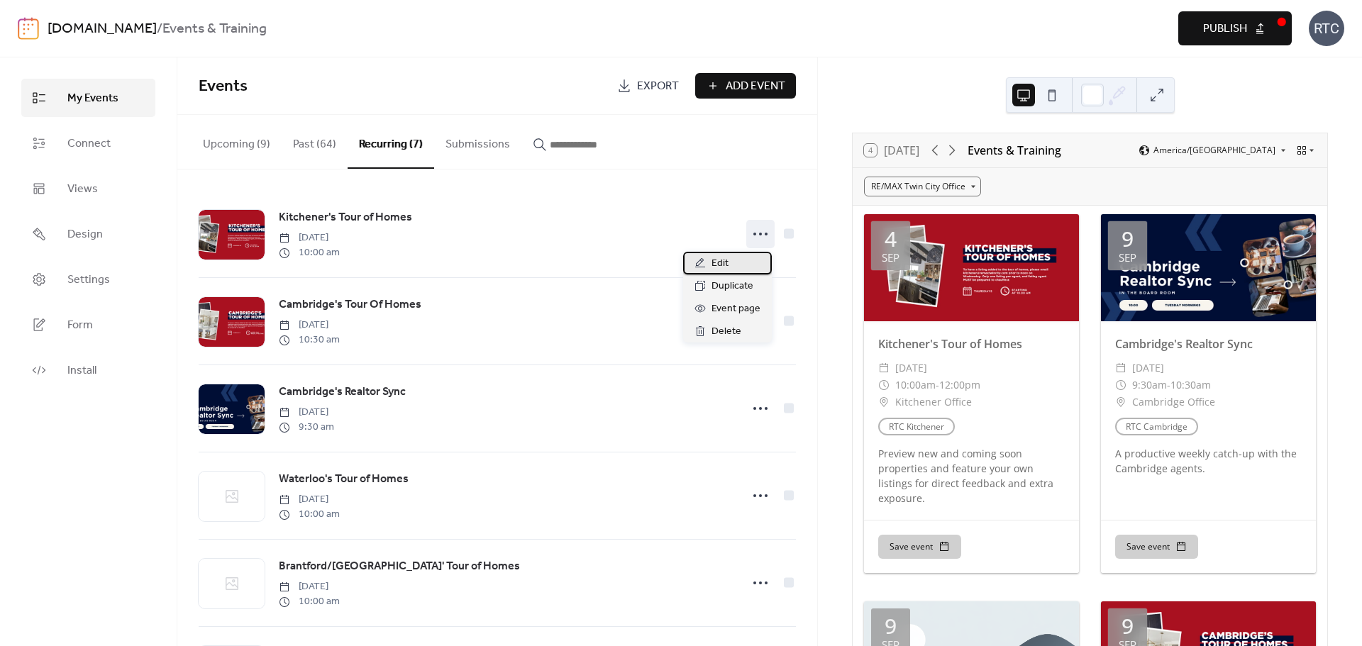
click at [740, 258] on div "Edit" at bounding box center [727, 263] width 89 height 23
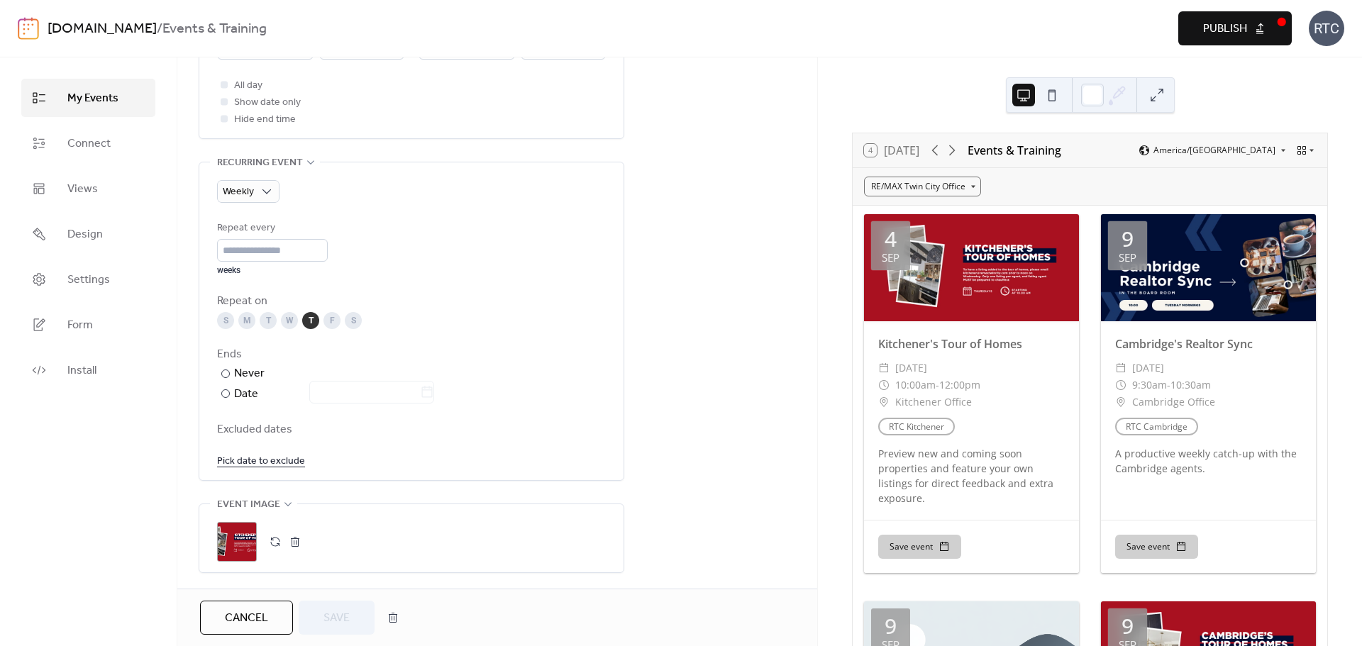
scroll to position [568, 0]
click at [302, 540] on button "button" at bounding box center [295, 541] width 20 height 20
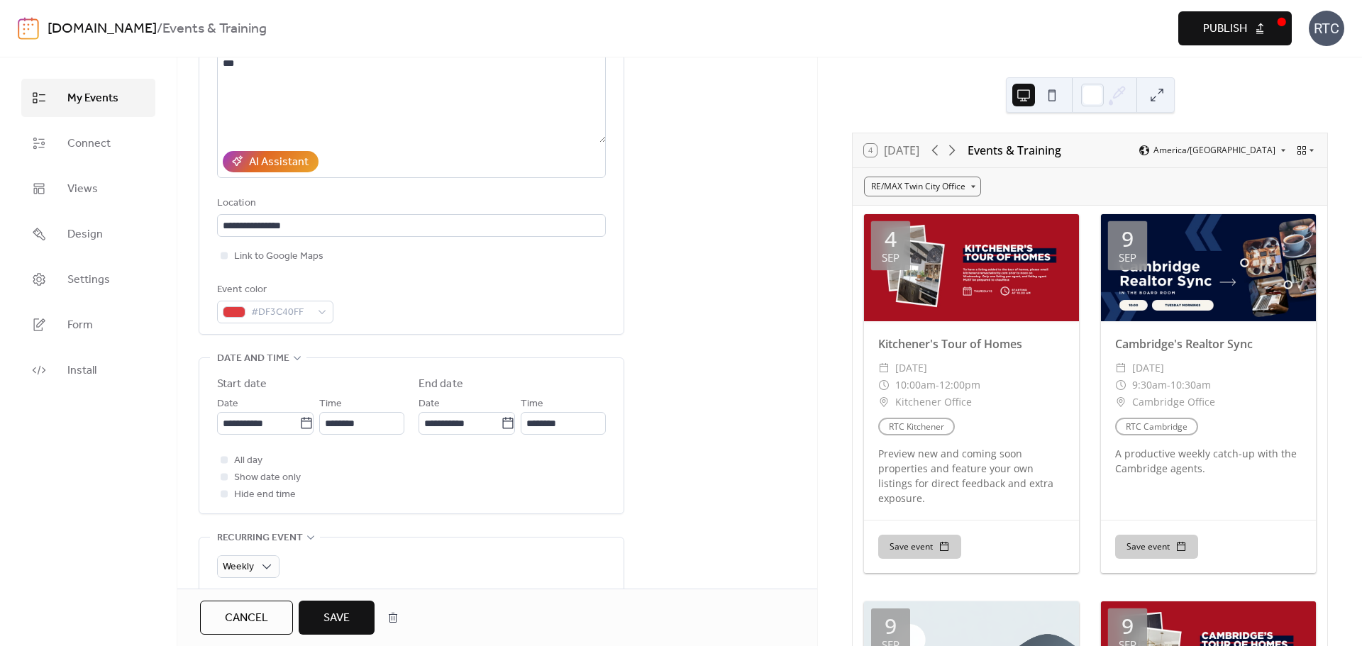
scroll to position [190, 0]
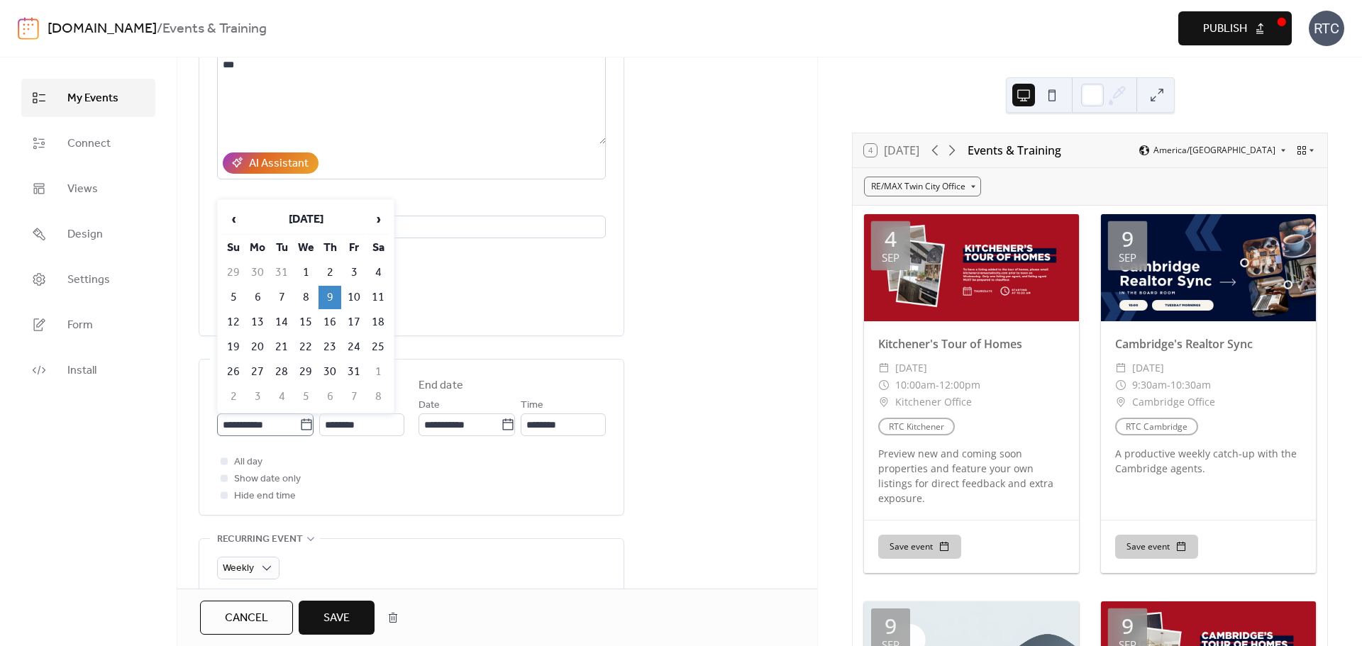
click at [308, 426] on icon at bounding box center [306, 425] width 14 height 14
click at [299, 426] on input "**********" at bounding box center [258, 425] width 82 height 23
click at [375, 214] on span "›" at bounding box center [378, 219] width 21 height 28
click at [373, 215] on span "›" at bounding box center [378, 219] width 21 height 28
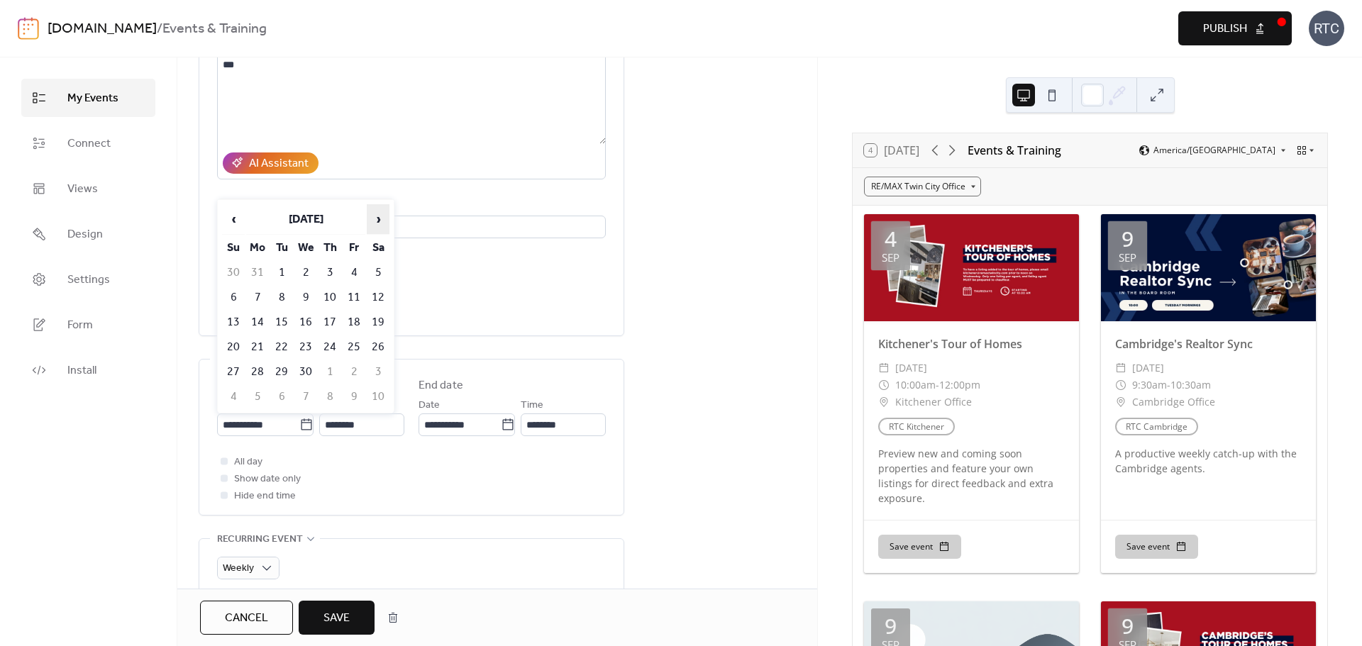
click at [373, 215] on span "›" at bounding box center [378, 219] width 21 height 28
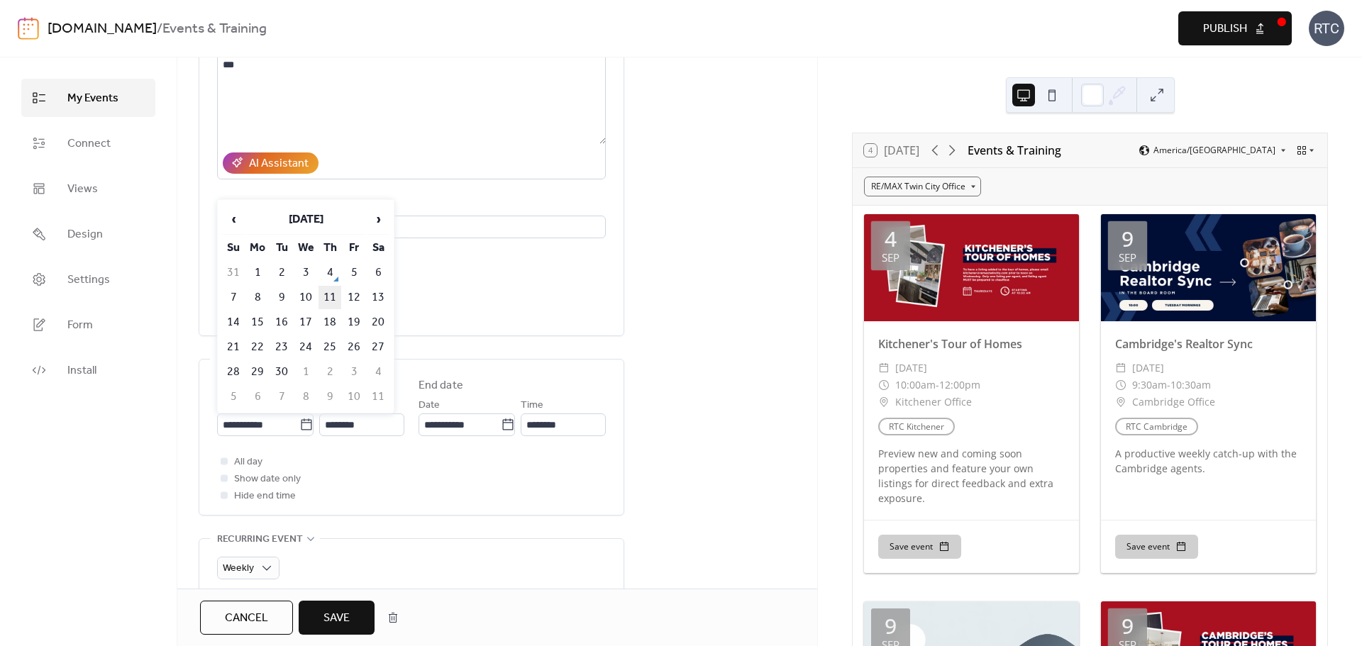
click at [331, 297] on td "11" at bounding box center [330, 297] width 23 height 23
type input "**********"
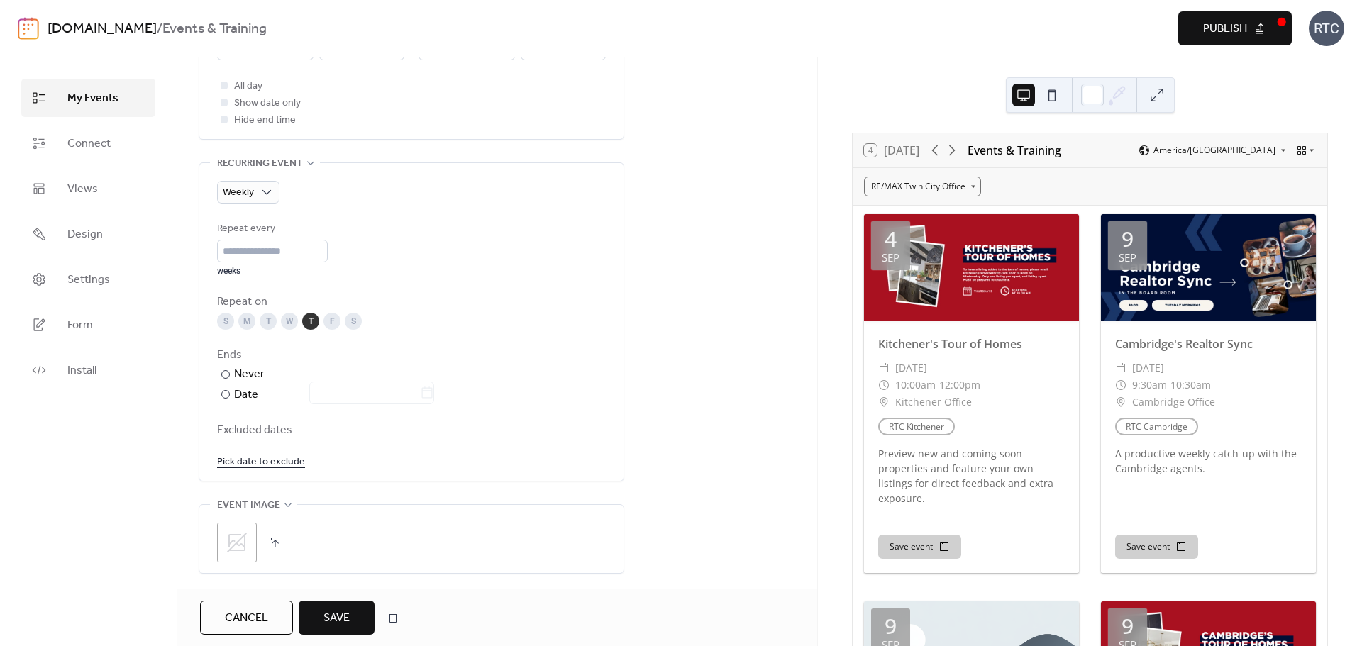
scroll to position [568, 0]
click at [350, 625] on span "Save" at bounding box center [337, 618] width 26 height 17
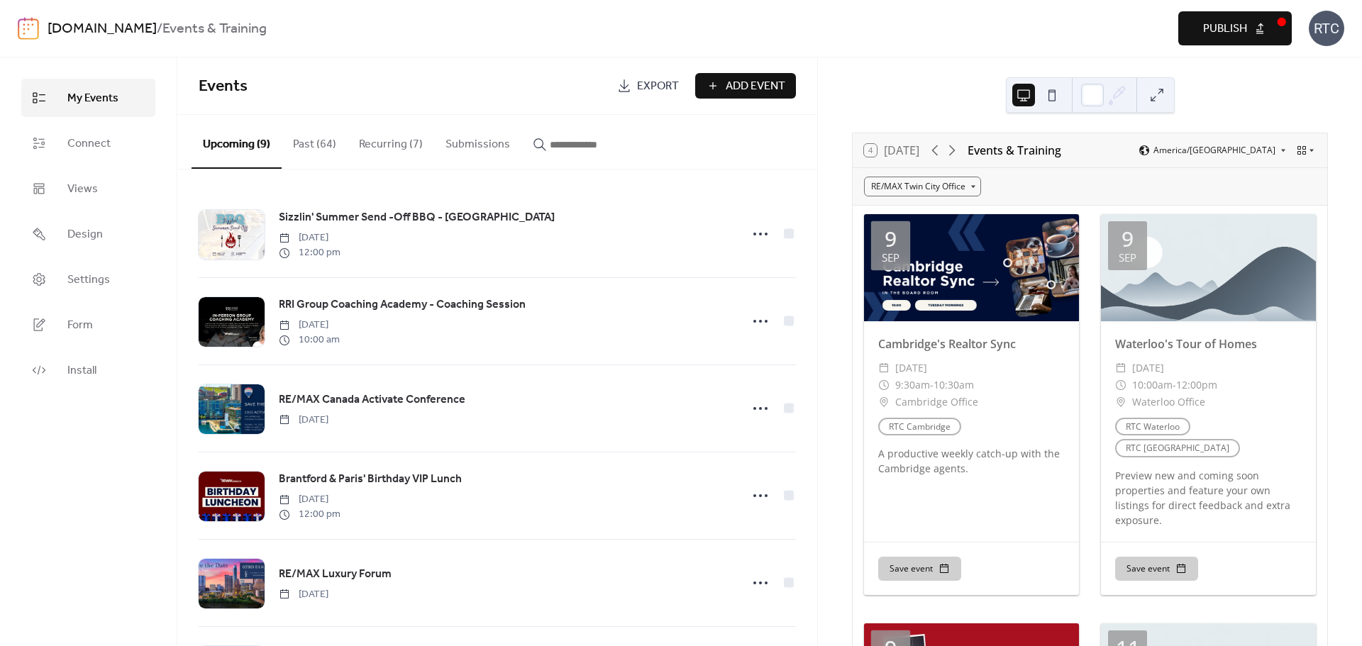
click at [396, 154] on button "Recurring (7)" at bounding box center [391, 141] width 87 height 53
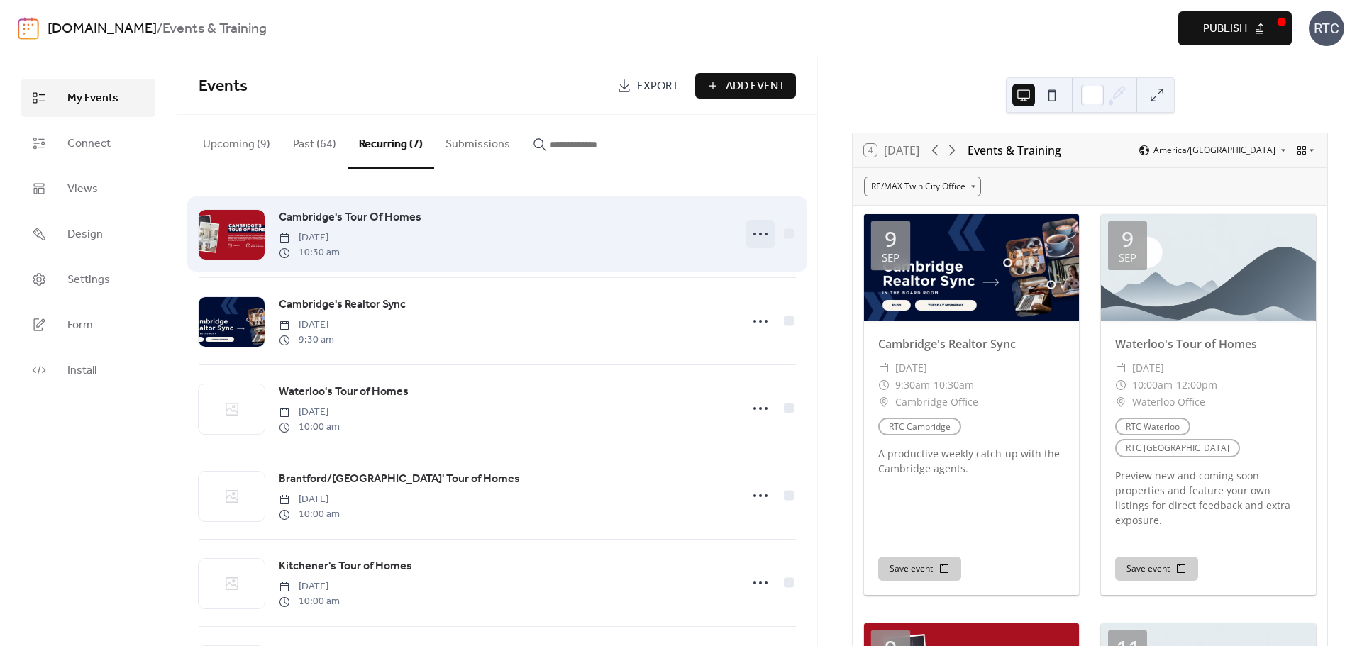
click at [755, 236] on icon at bounding box center [760, 234] width 23 height 23
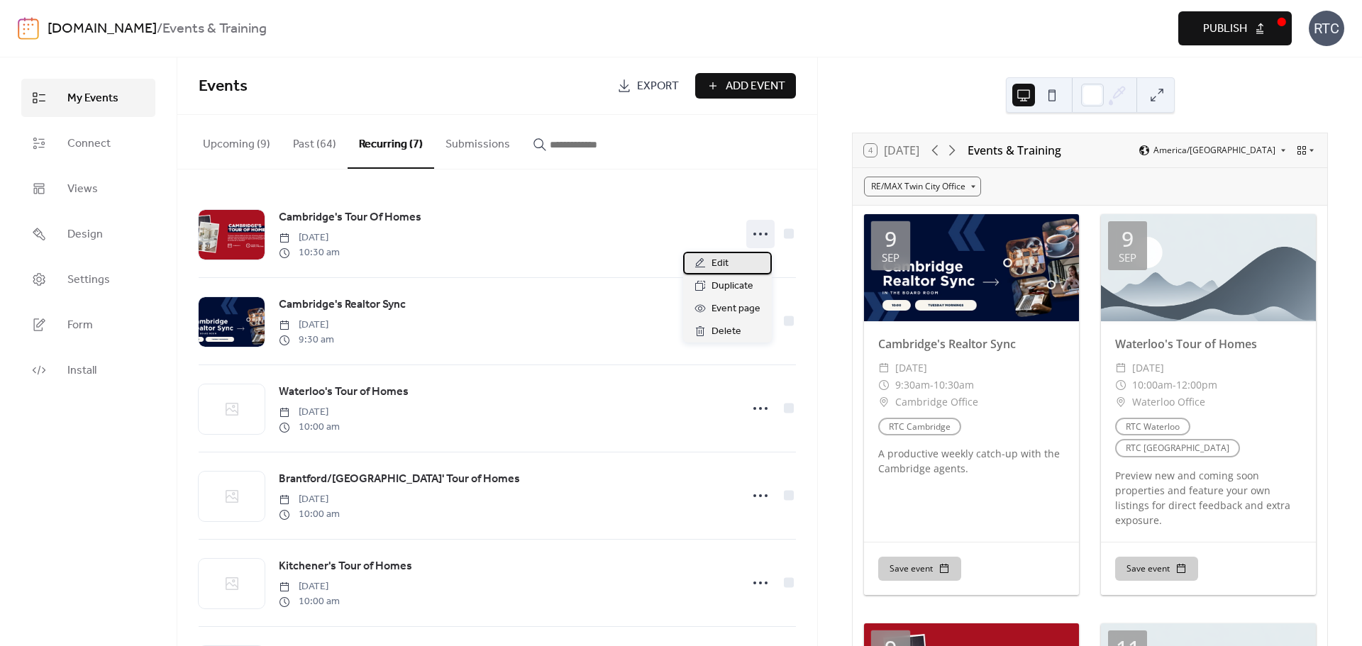
click at [731, 255] on div "Edit" at bounding box center [727, 263] width 89 height 23
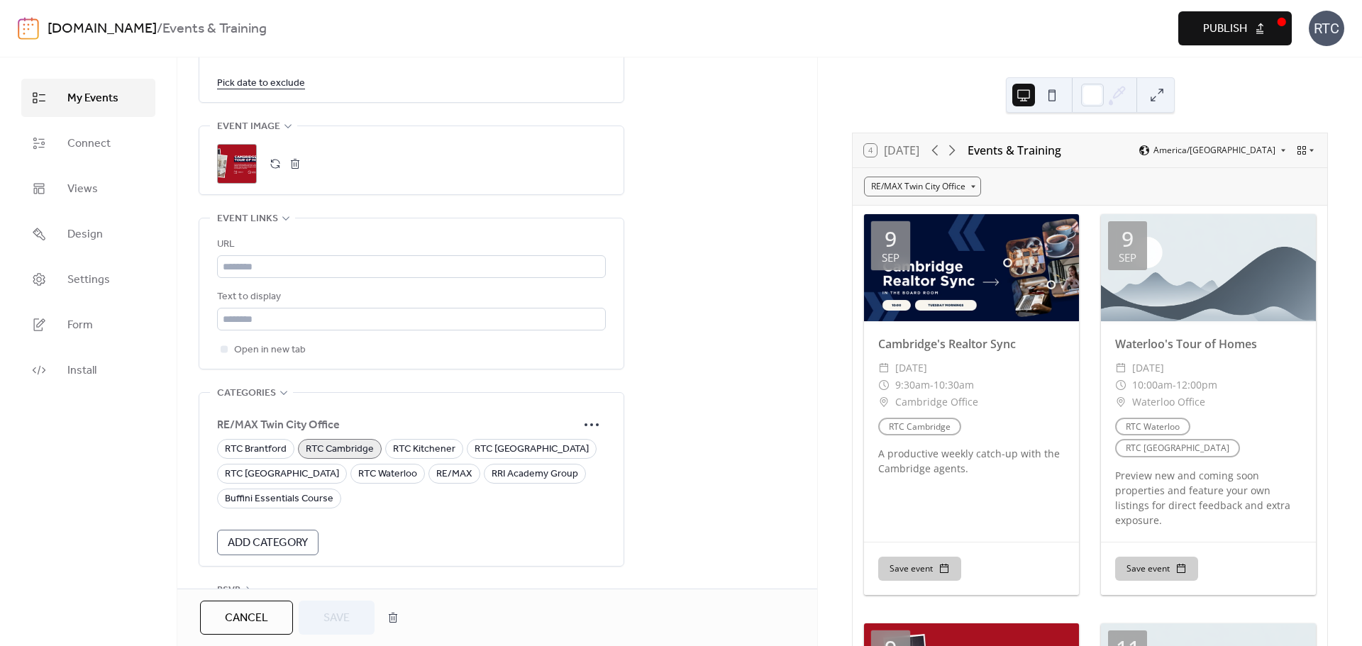
click at [298, 168] on button "button" at bounding box center [295, 164] width 20 height 20
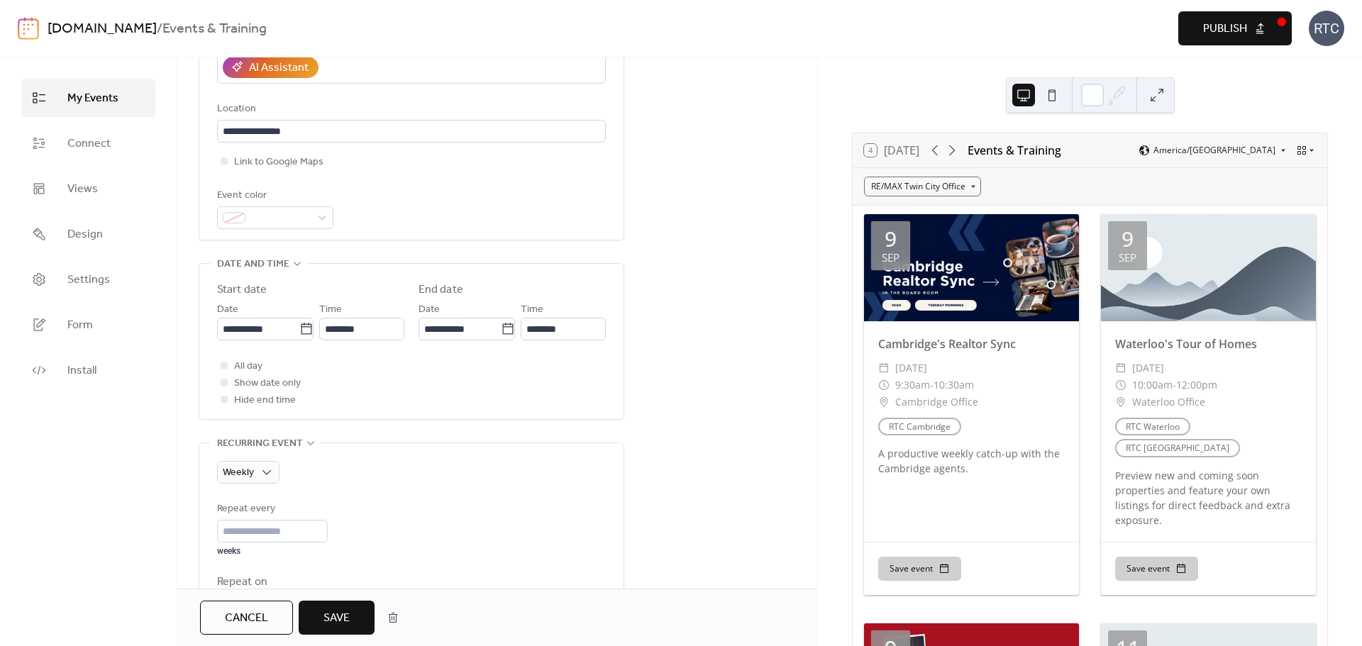
scroll to position [285, 0]
click at [359, 612] on button "Save" at bounding box center [337, 618] width 76 height 34
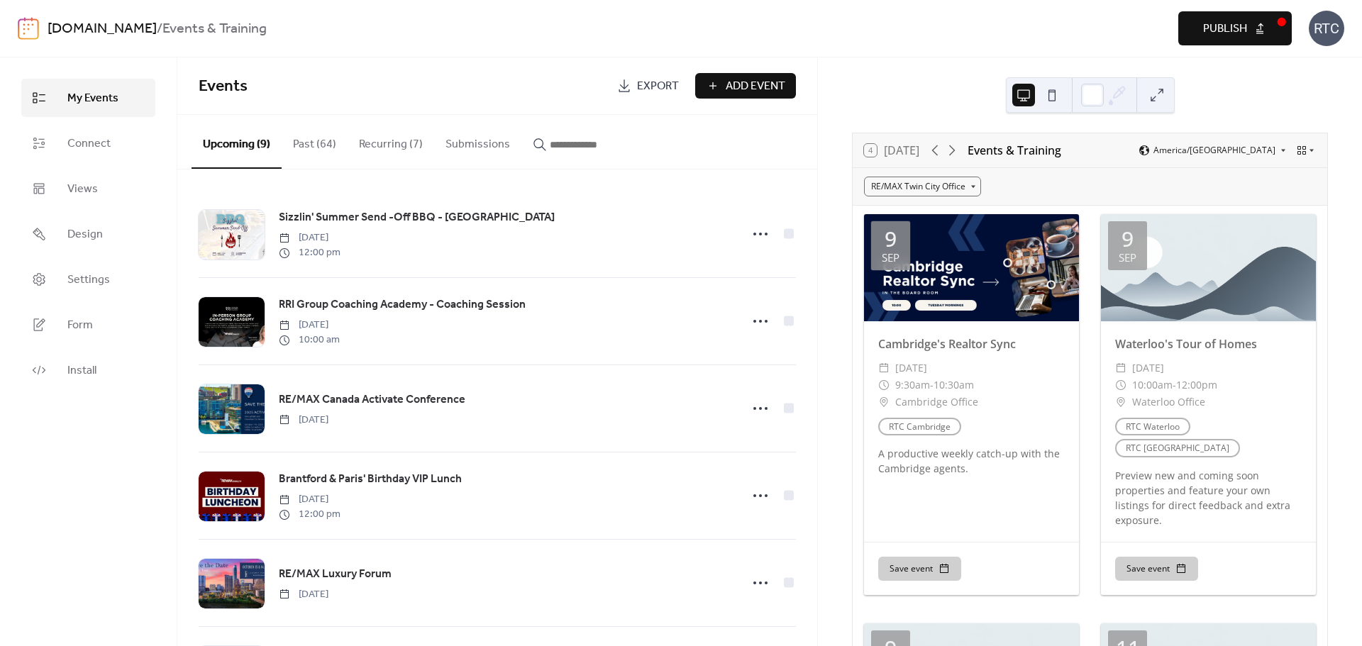
click at [348, 118] on button "Recurring (7)" at bounding box center [391, 141] width 87 height 53
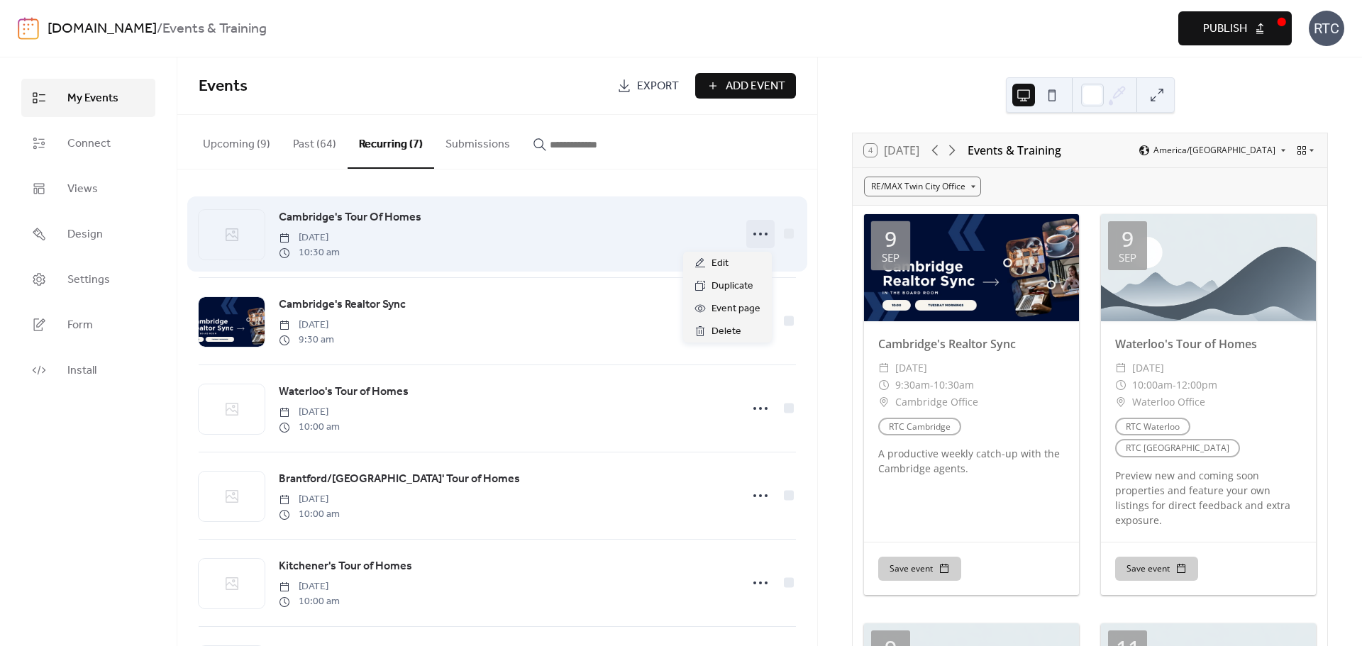
click at [761, 235] on icon at bounding box center [760, 234] width 23 height 23
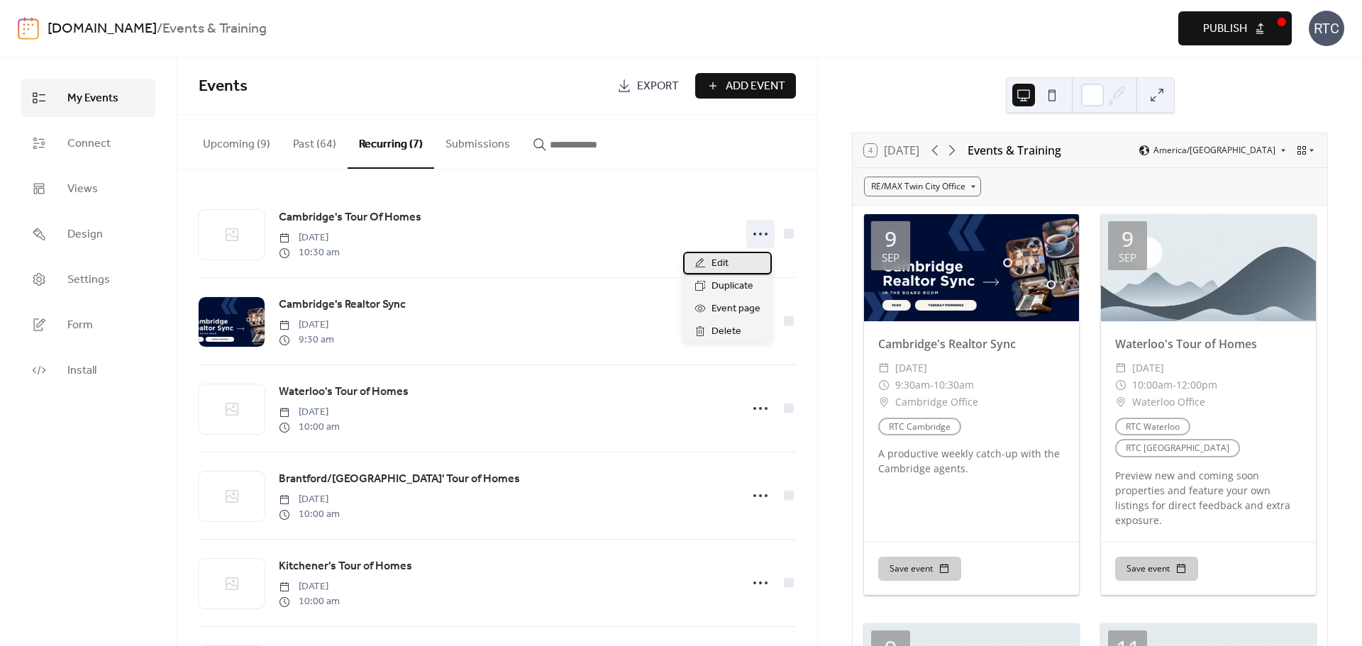
click at [741, 261] on div "Edit" at bounding box center [727, 263] width 89 height 23
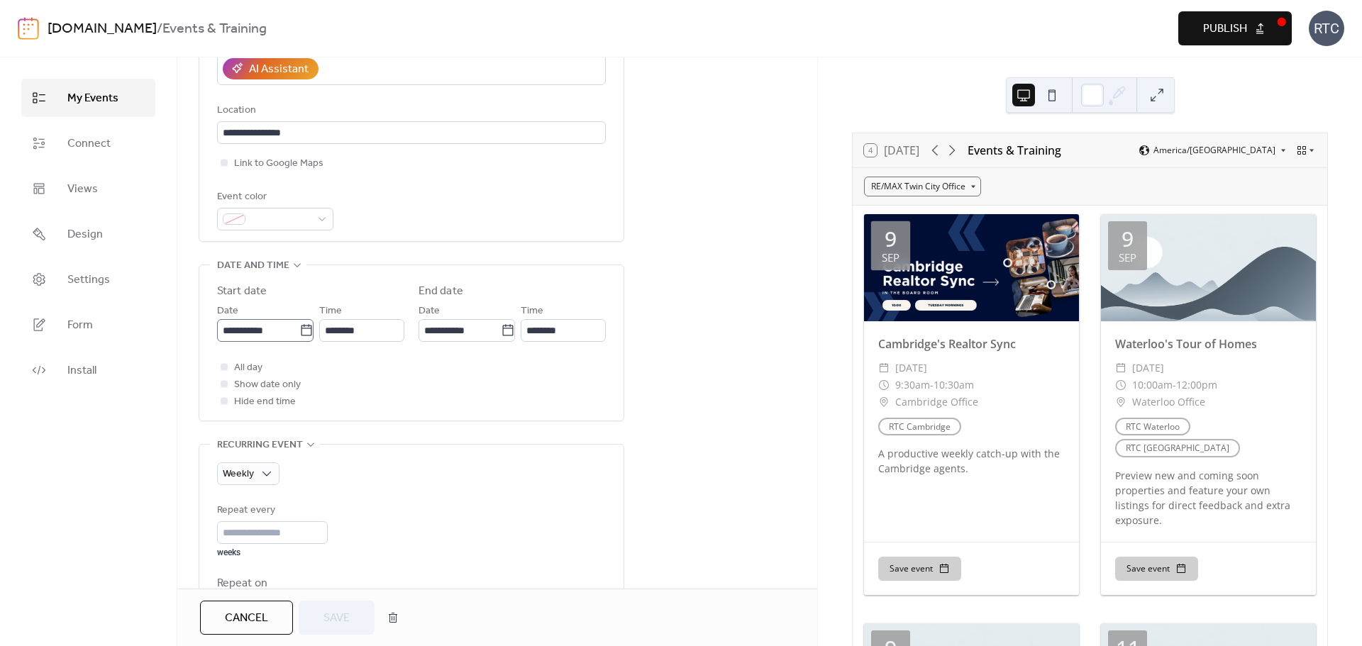
click at [299, 334] on icon at bounding box center [306, 331] width 14 height 14
click at [299, 334] on input "**********" at bounding box center [258, 330] width 82 height 23
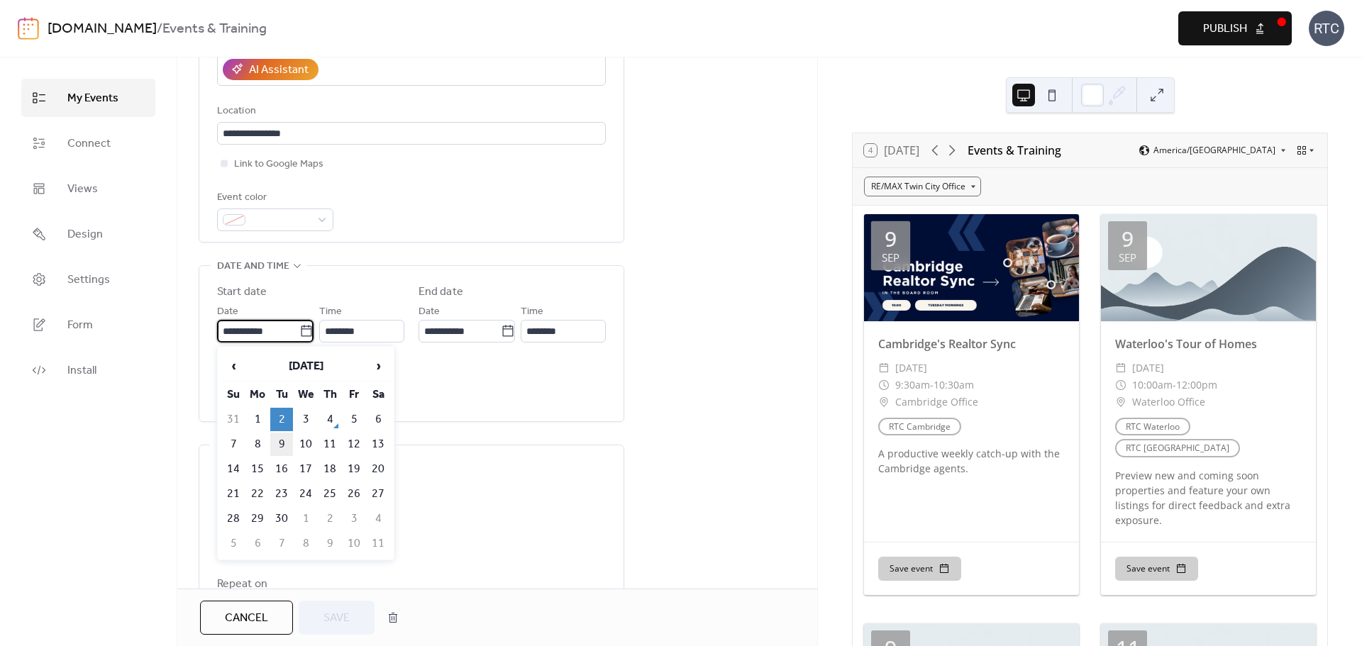
click at [272, 444] on td "9" at bounding box center [281, 444] width 23 height 23
type input "**********"
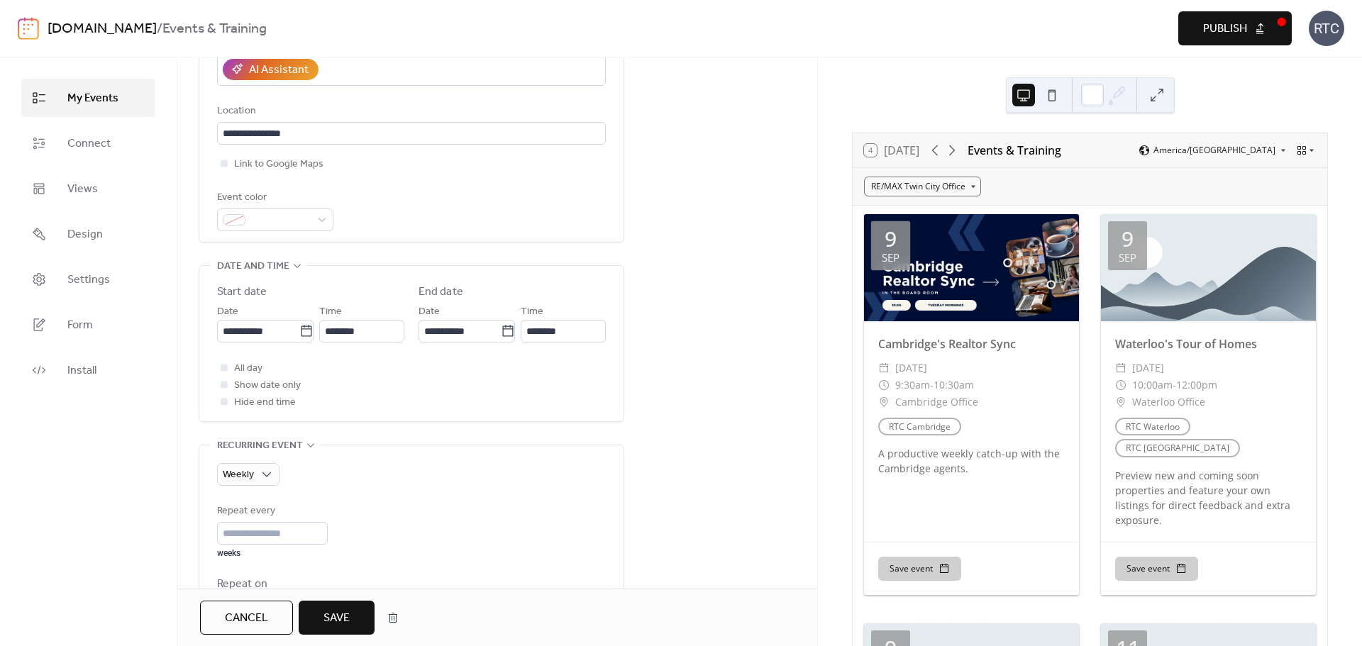
click at [311, 603] on button "Save" at bounding box center [337, 618] width 76 height 34
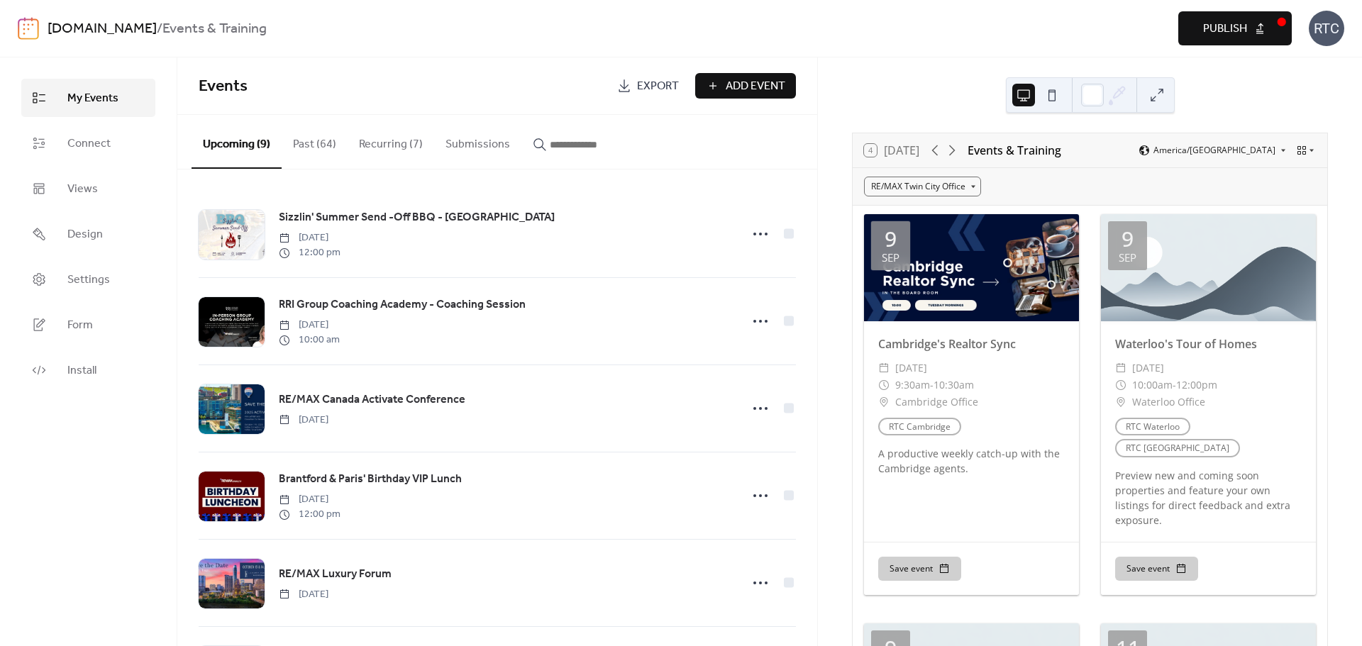
click at [381, 145] on button "Recurring (7)" at bounding box center [391, 141] width 87 height 53
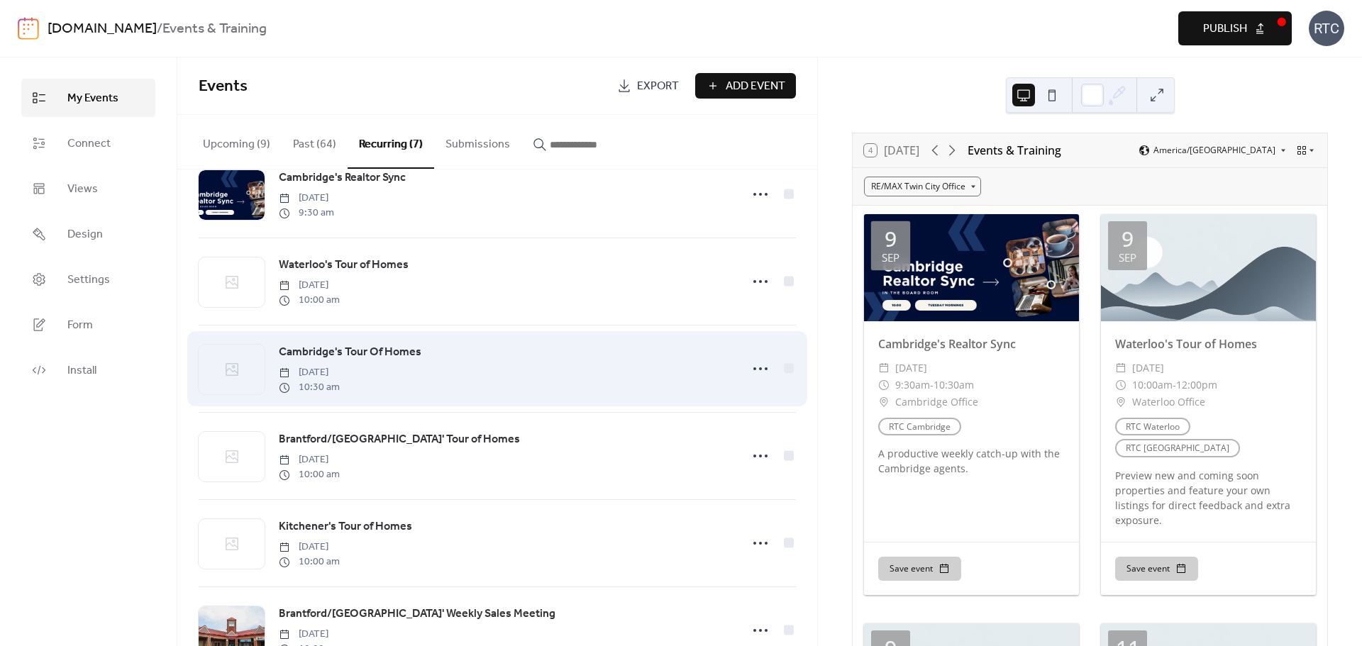
scroll to position [181, 0]
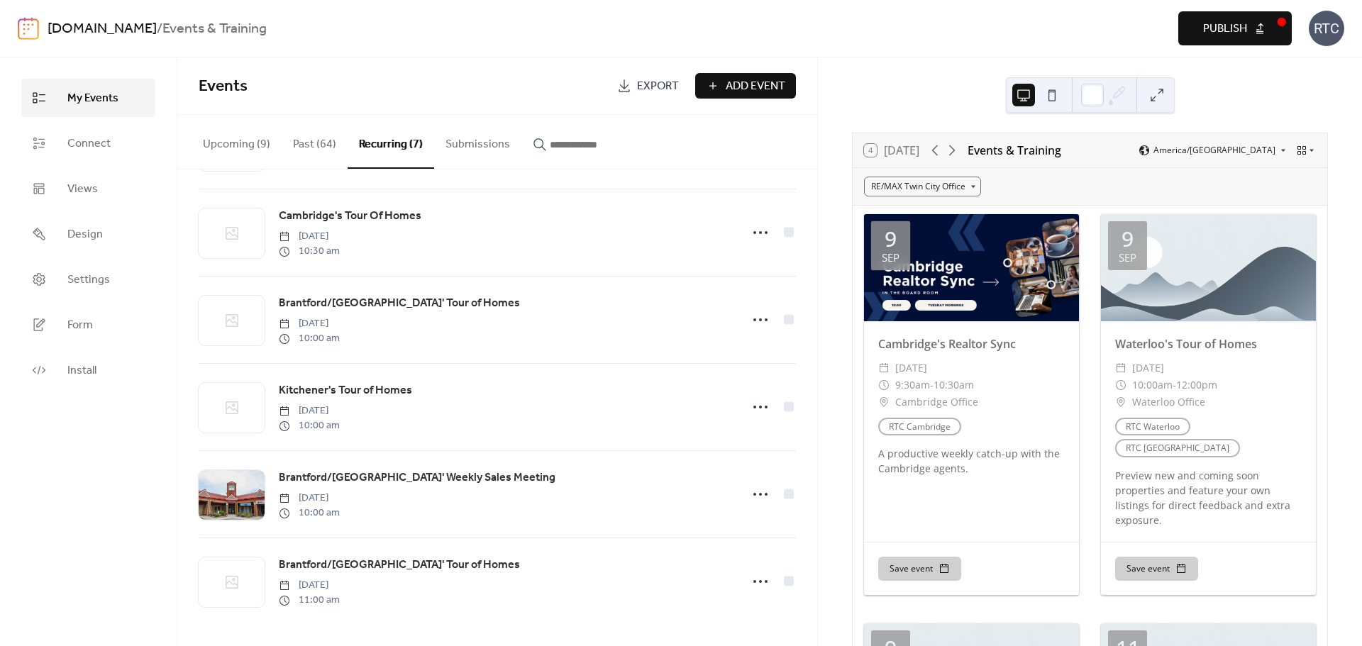
click at [1243, 21] on span "Publish" at bounding box center [1225, 29] width 44 height 17
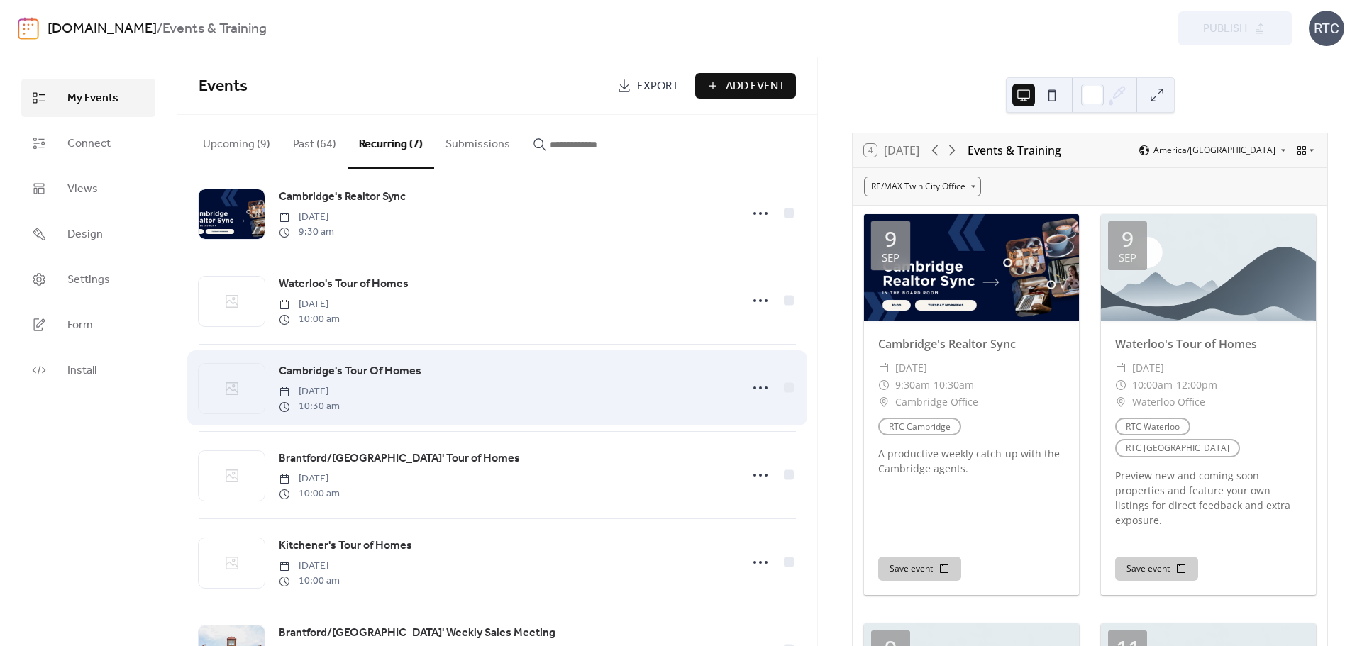
scroll to position [0, 0]
